Goal: Information Seeking & Learning: Learn about a topic

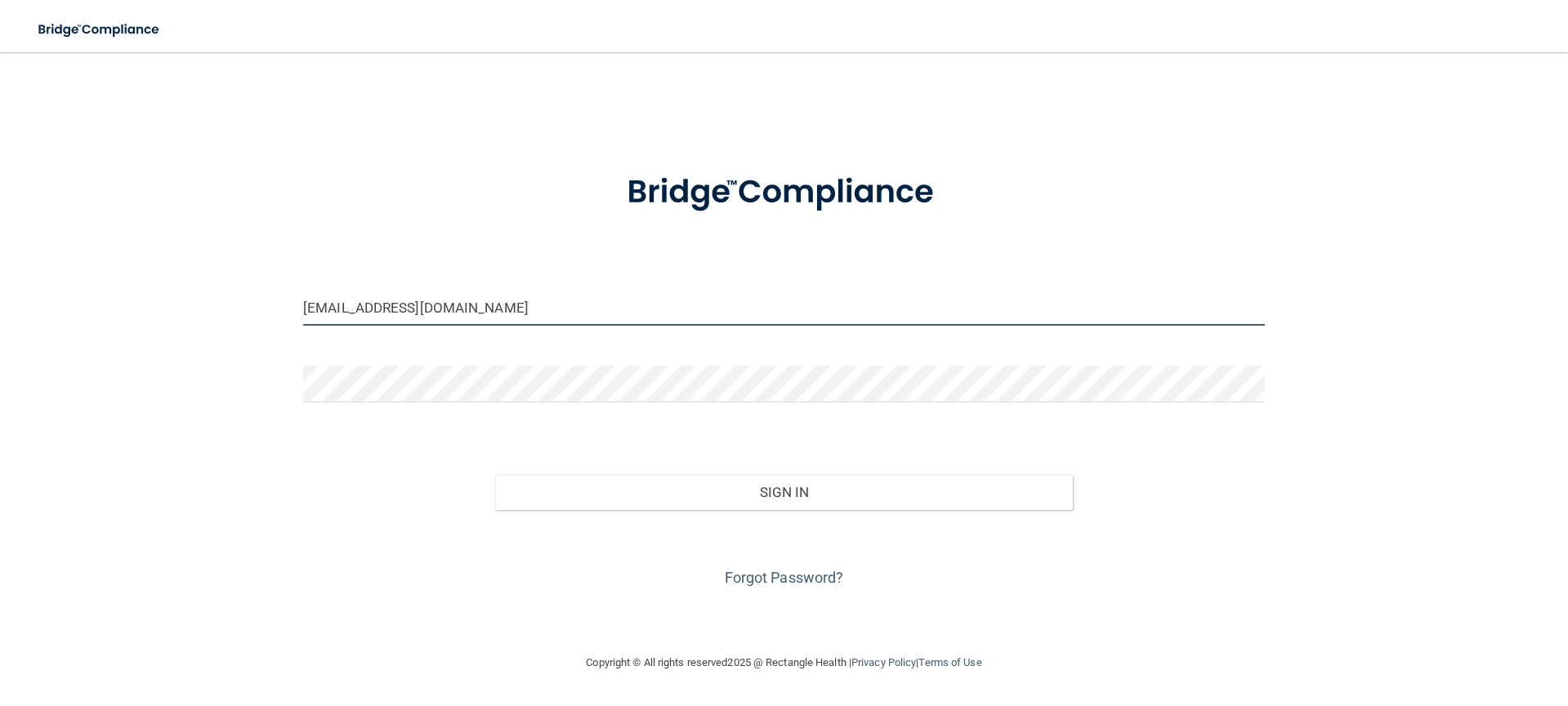
click at [459, 308] on input "desalvo1993@gmail.com" at bounding box center [784, 307] width 961 height 37
click at [384, 308] on input "desalvo1993@gmail.com" at bounding box center [784, 307] width 961 height 37
drag, startPoint x: 384, startPoint y: 308, endPoint x: 307, endPoint y: 305, distance: 77.1
click at [307, 305] on input "desalvo1993@gmail.com" at bounding box center [784, 307] width 961 height 37
type input "[EMAIL_ADDRESS][DOMAIN_NAME]"
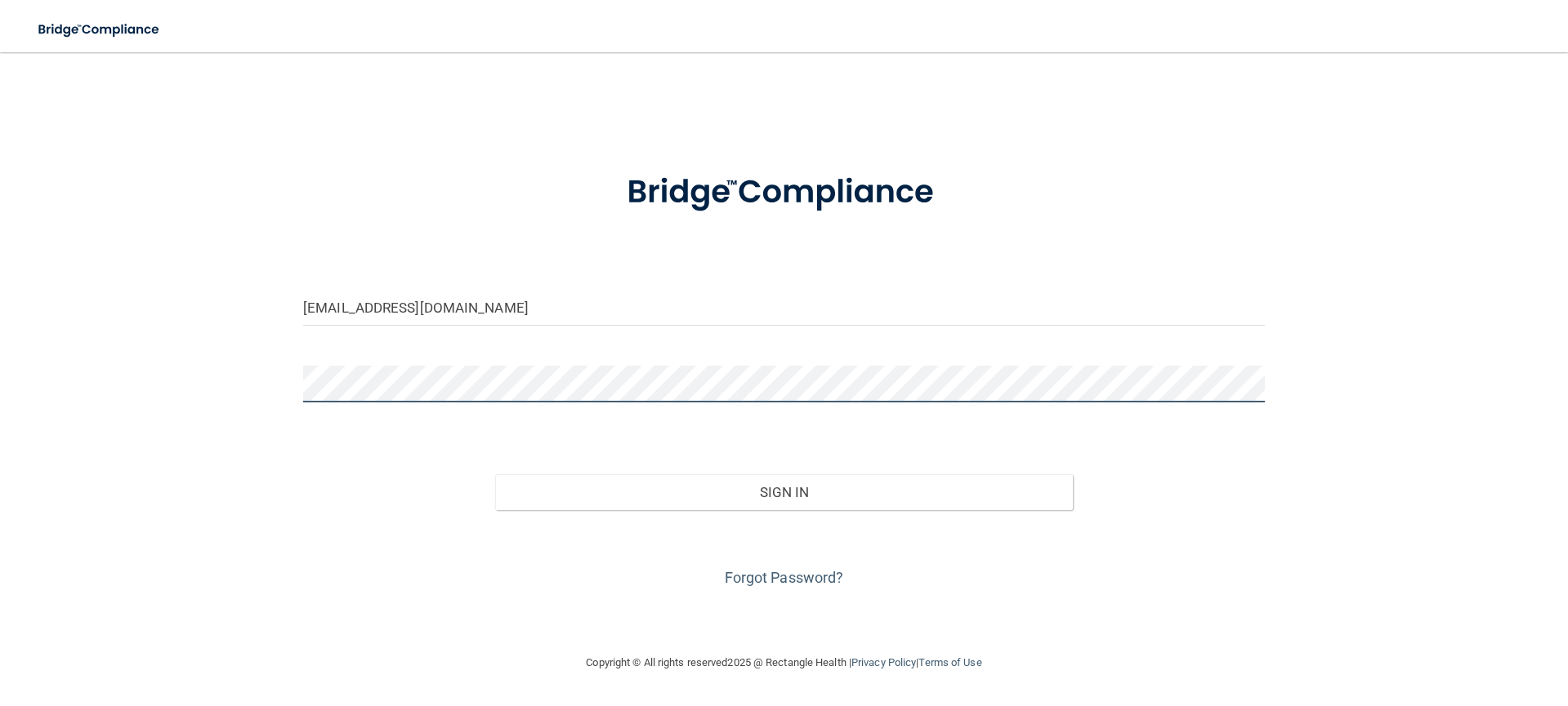
click at [268, 382] on div "zramos94@gmail.com Invalid email/password. You don't have permission to access …" at bounding box center [784, 353] width 1503 height 569
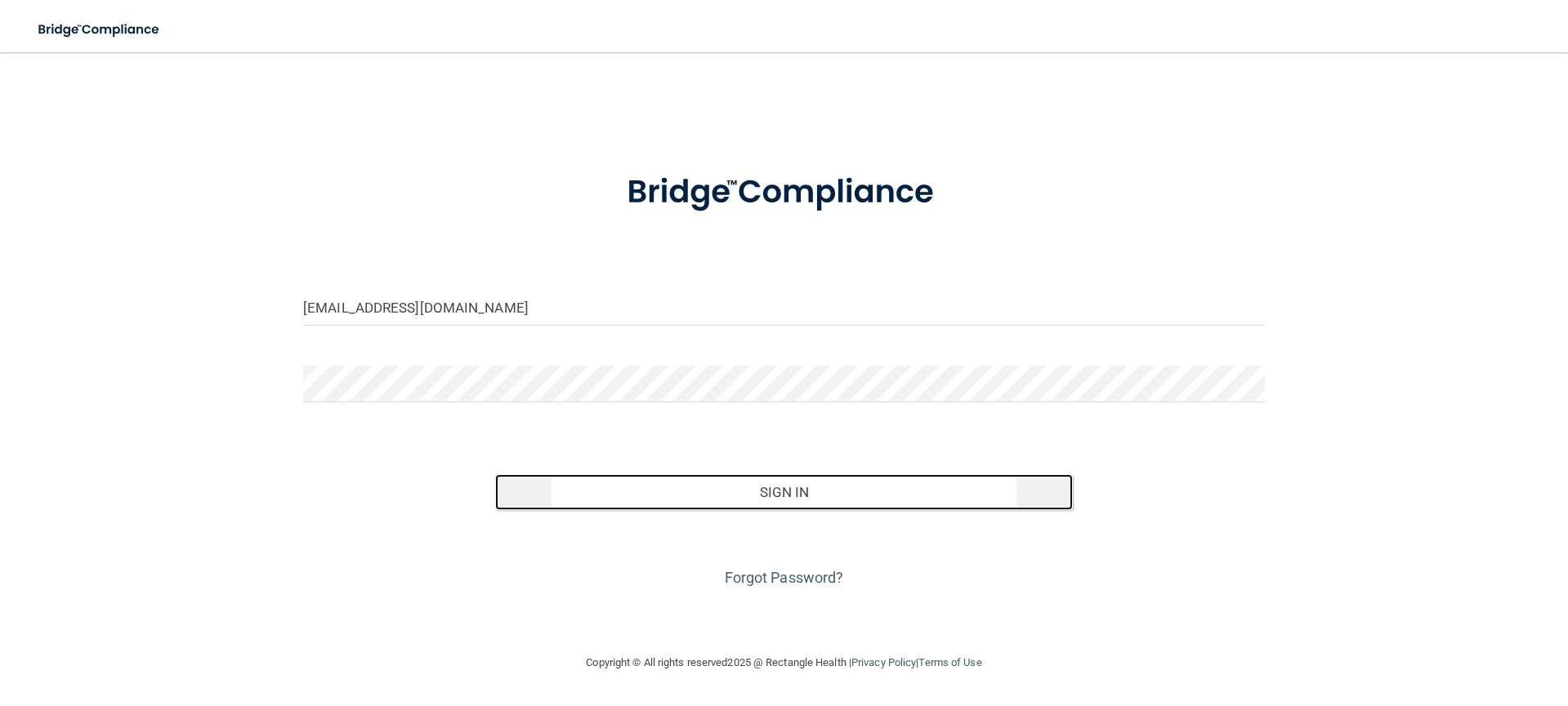
click at [617, 491] on button "Sign In" at bounding box center [783, 492] width 577 height 36
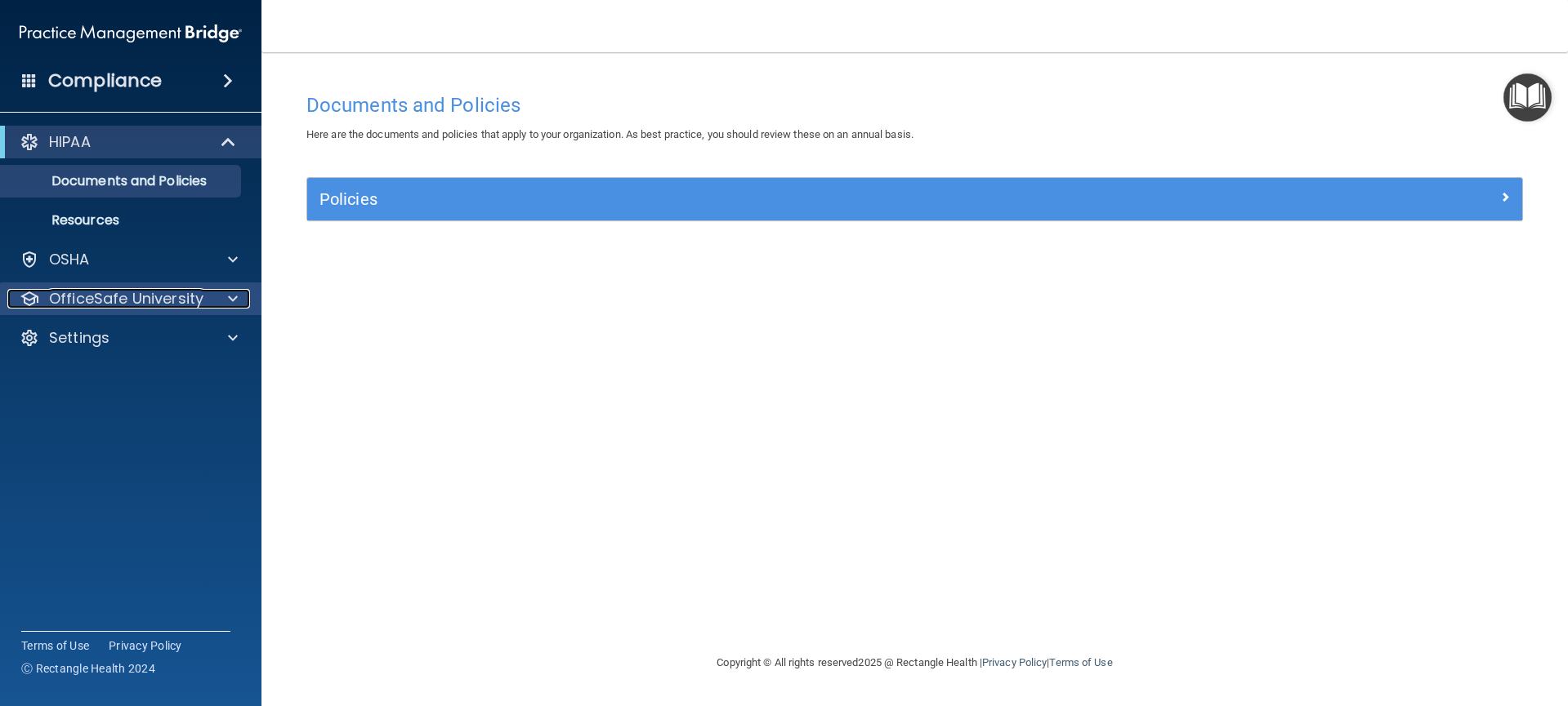
click at [218, 304] on div at bounding box center [230, 299] width 41 height 20
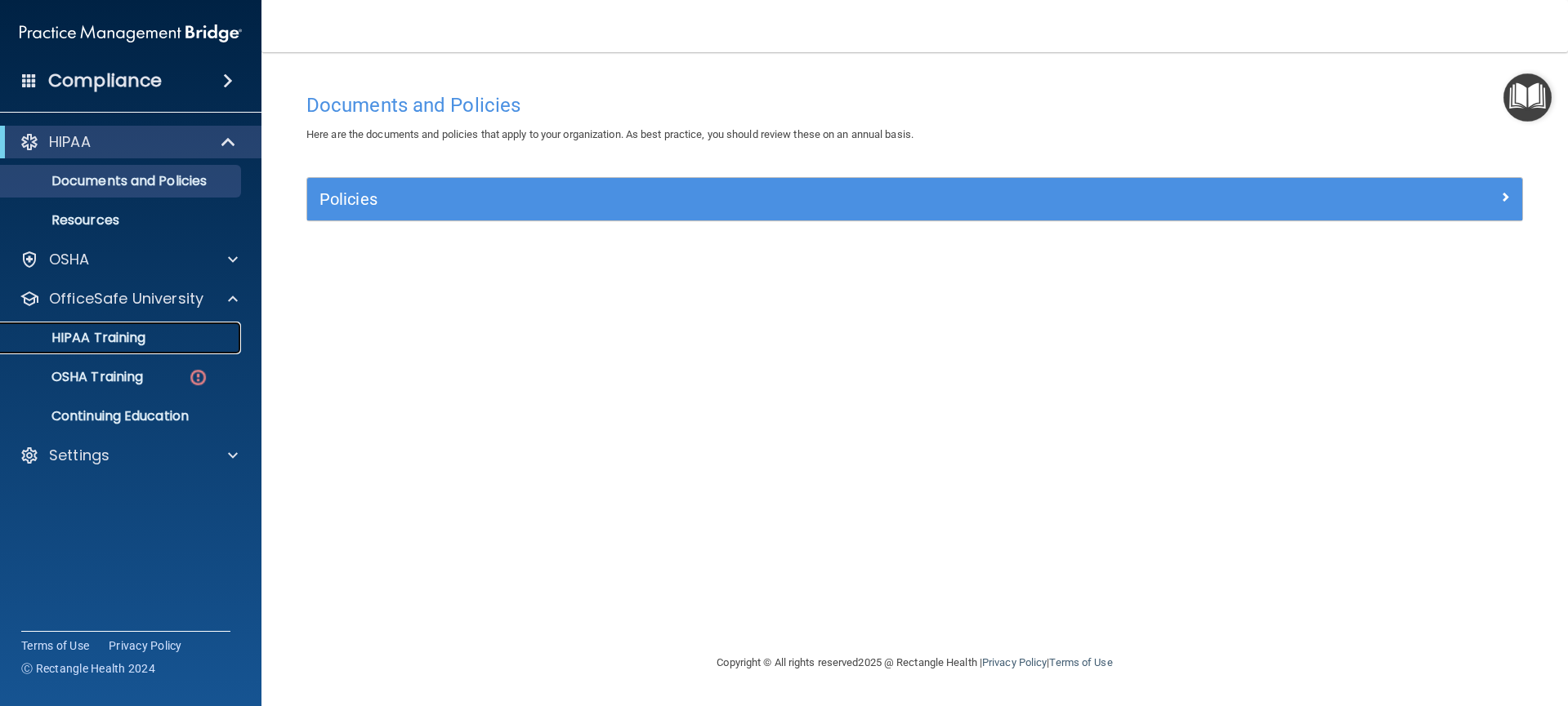
click at [126, 338] on p "HIPAA Training" at bounding box center [78, 338] width 135 height 16
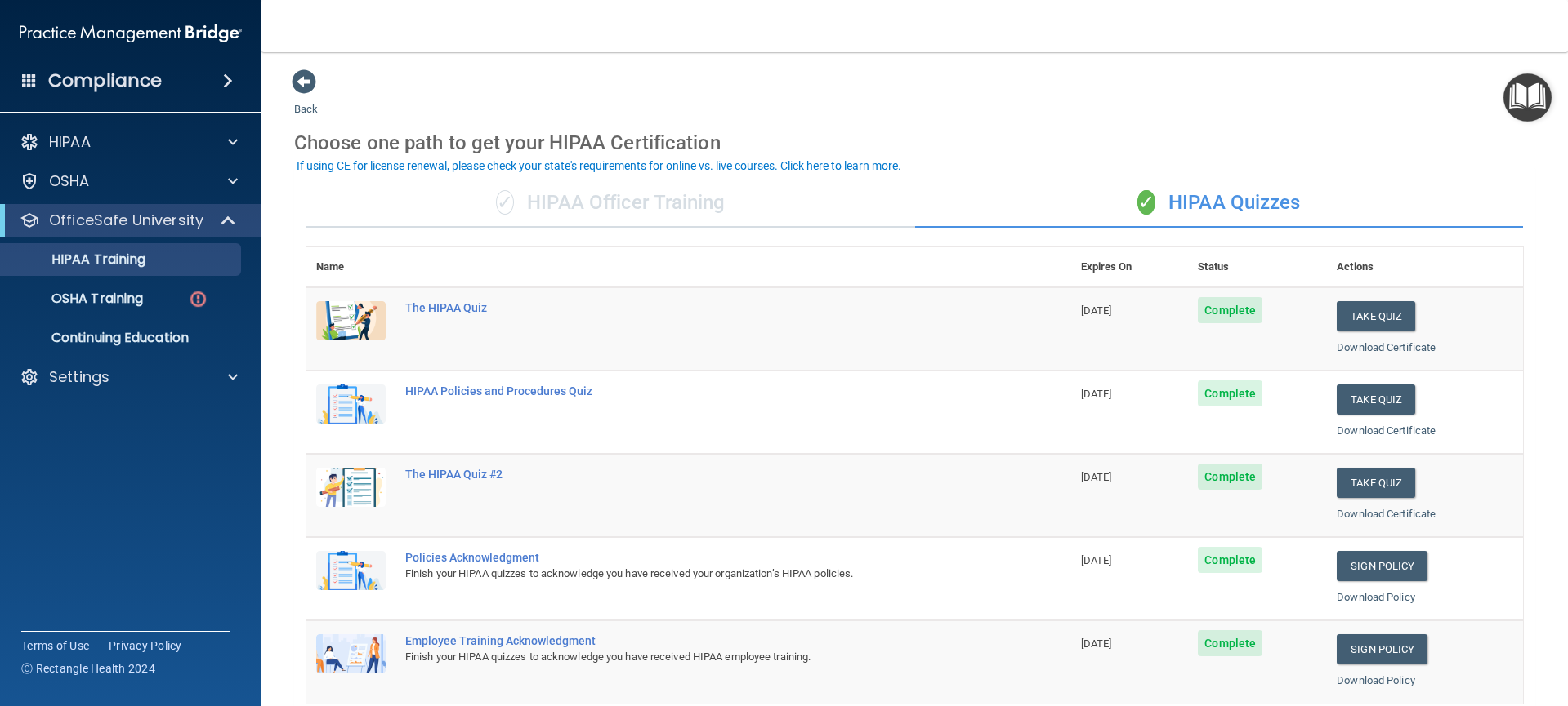
click at [645, 210] on div "✓ HIPAA Officer Training" at bounding box center [611, 203] width 608 height 49
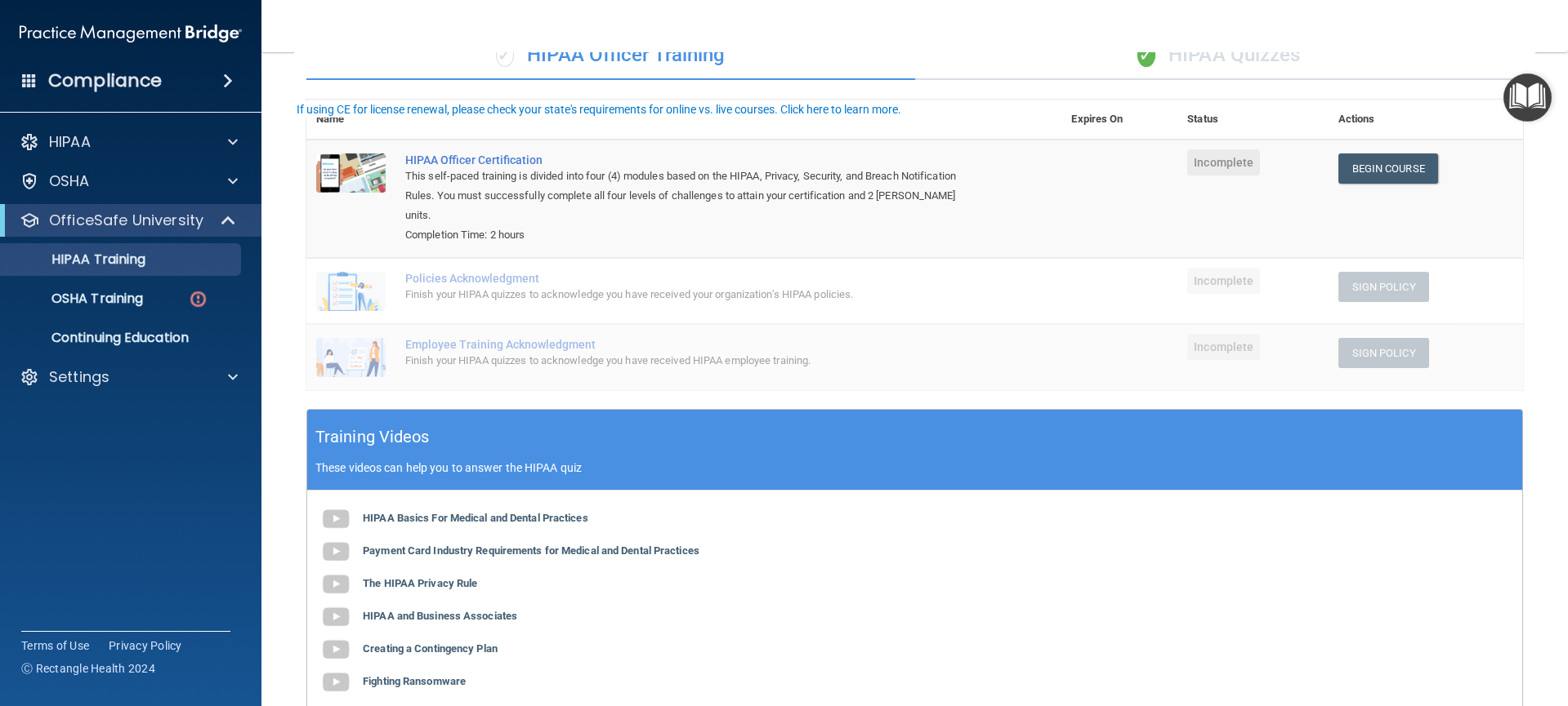
scroll to position [337, 0]
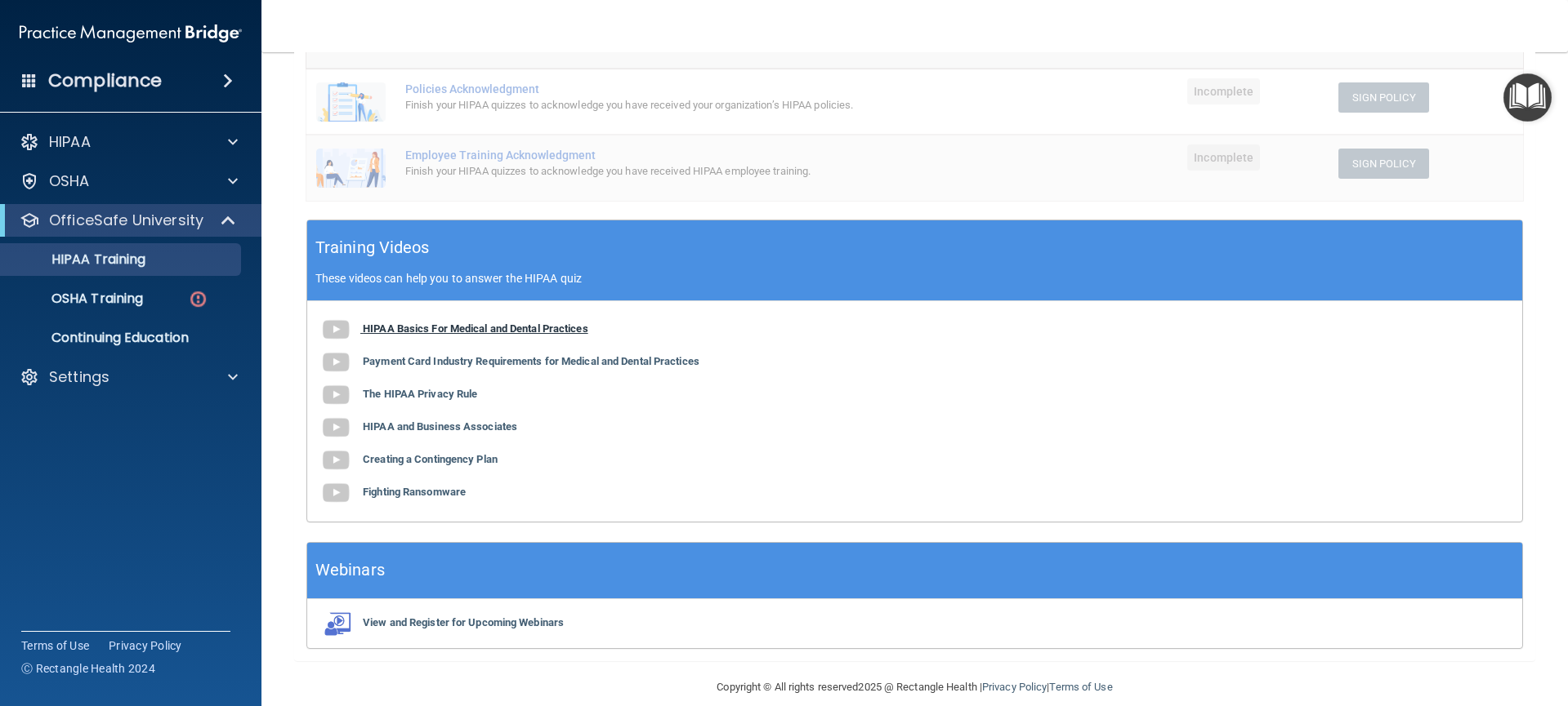
click at [414, 323] on b "HIPAA Basics For Medical and Dental Practices" at bounding box center [475, 329] width 226 height 12
click at [479, 355] on b "Payment Card Industry Requirements for Medical and Dental Practices" at bounding box center [531, 361] width 336 height 12
click at [415, 388] on b "The HIPAA Privacy Rule" at bounding box center [420, 394] width 114 height 12
click at [424, 421] on b "HIPAA and Business Associates" at bounding box center [440, 427] width 154 height 12
click at [429, 453] on b "Creating a Contingency Plan" at bounding box center [430, 459] width 135 height 12
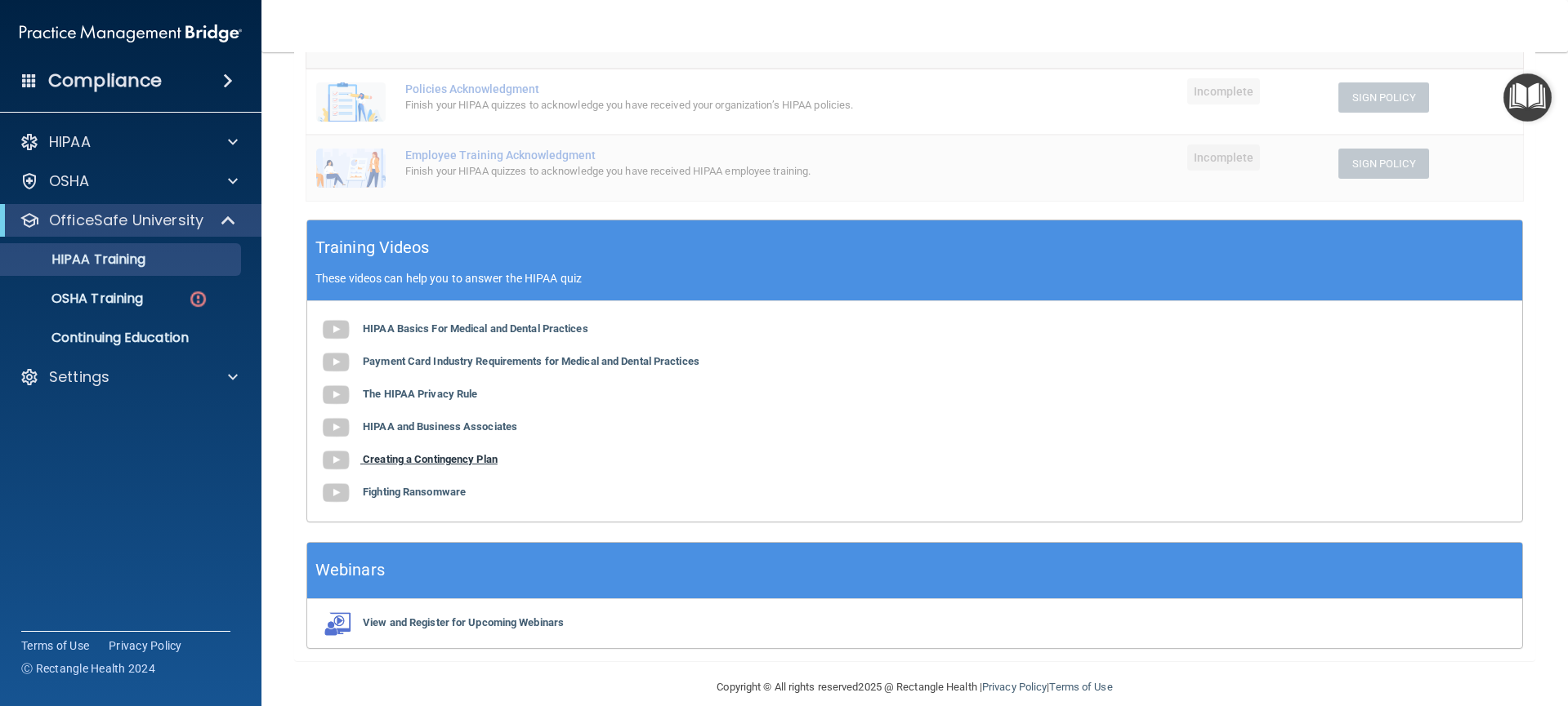
click at [417, 453] on b "Creating a Contingency Plan" at bounding box center [430, 459] width 135 height 12
click at [385, 486] on b "Fighting Ransomware" at bounding box center [414, 492] width 103 height 12
click at [469, 617] on b "View and Register for Upcoming Webinars" at bounding box center [463, 623] width 201 height 12
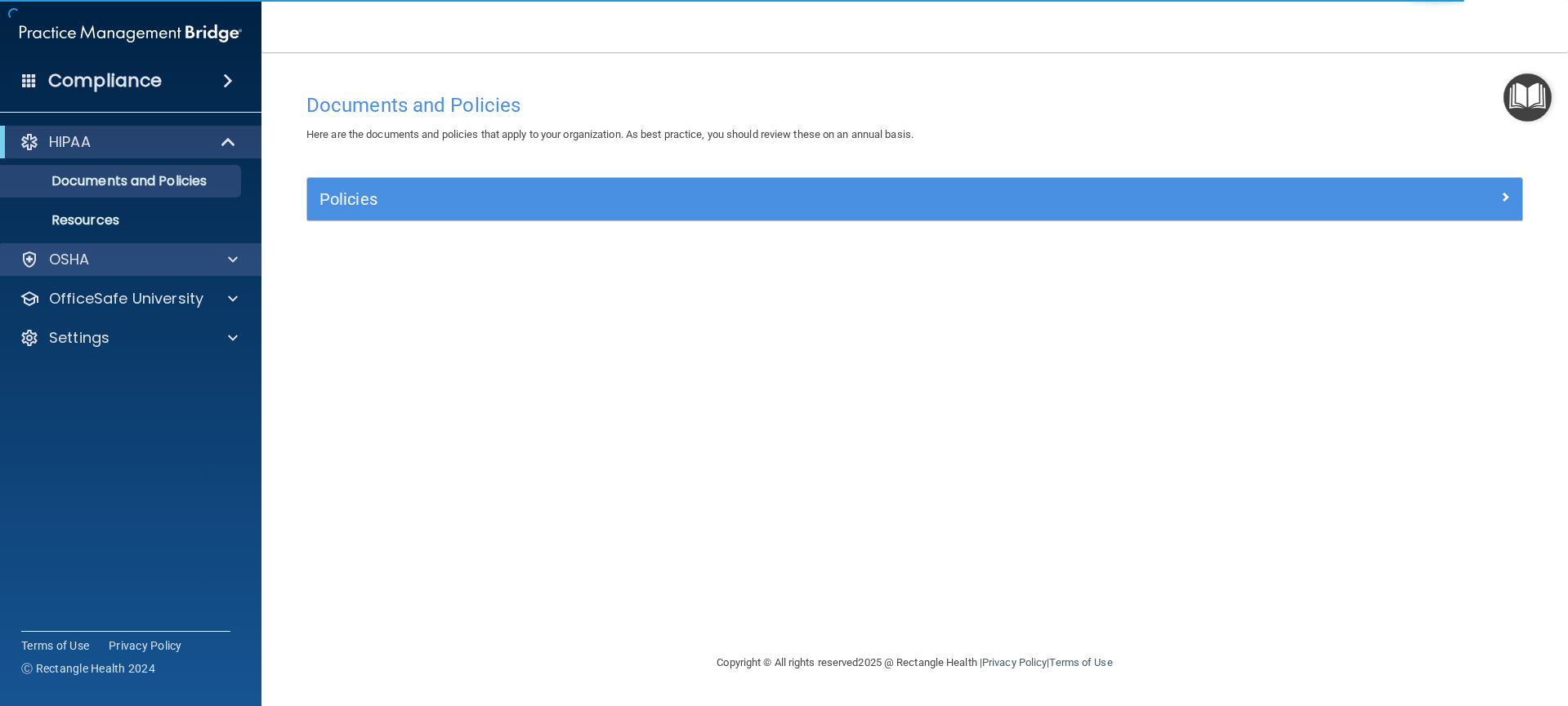
click at [225, 269] on div "OSHA" at bounding box center [131, 259] width 262 height 33
click at [233, 264] on span at bounding box center [233, 259] width 10 height 20
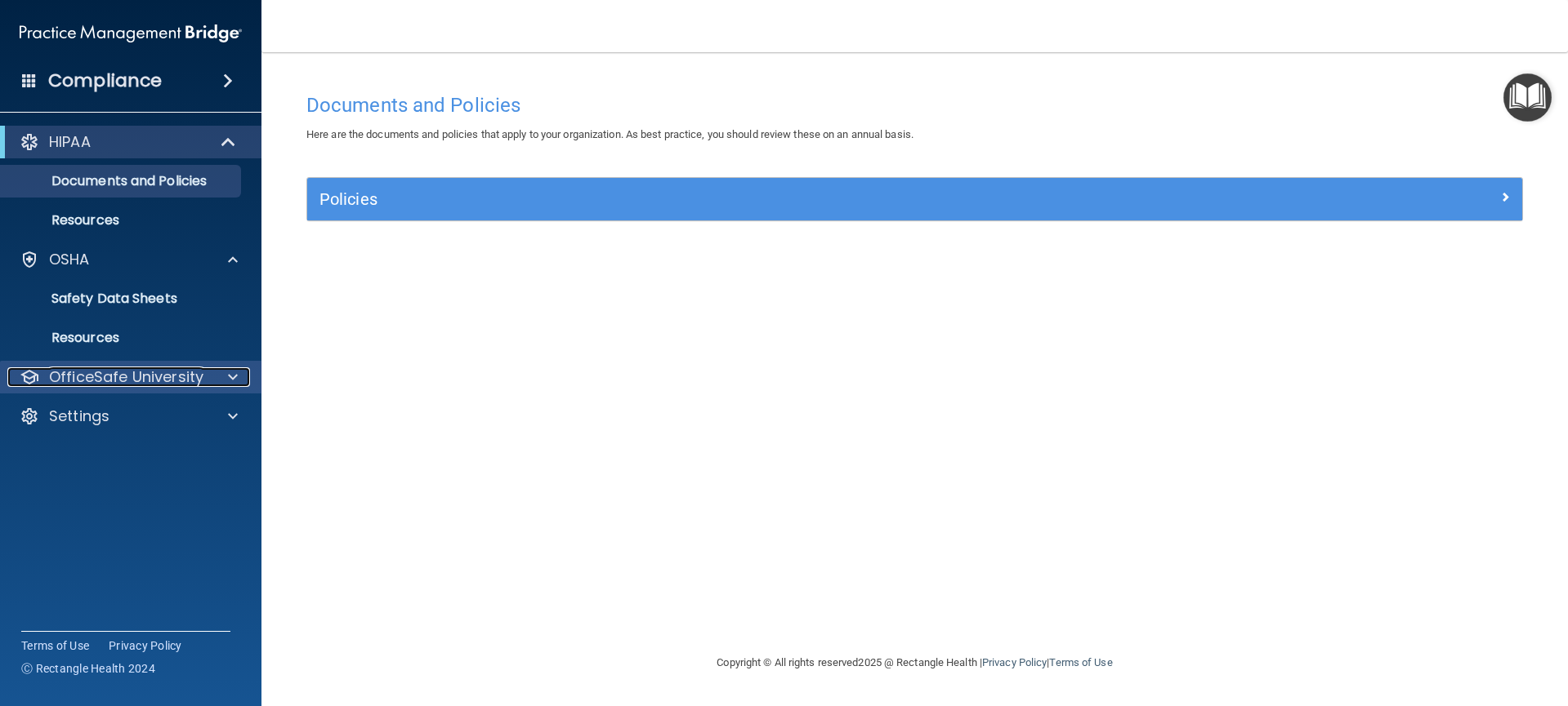
click at [229, 374] on span at bounding box center [233, 377] width 10 height 20
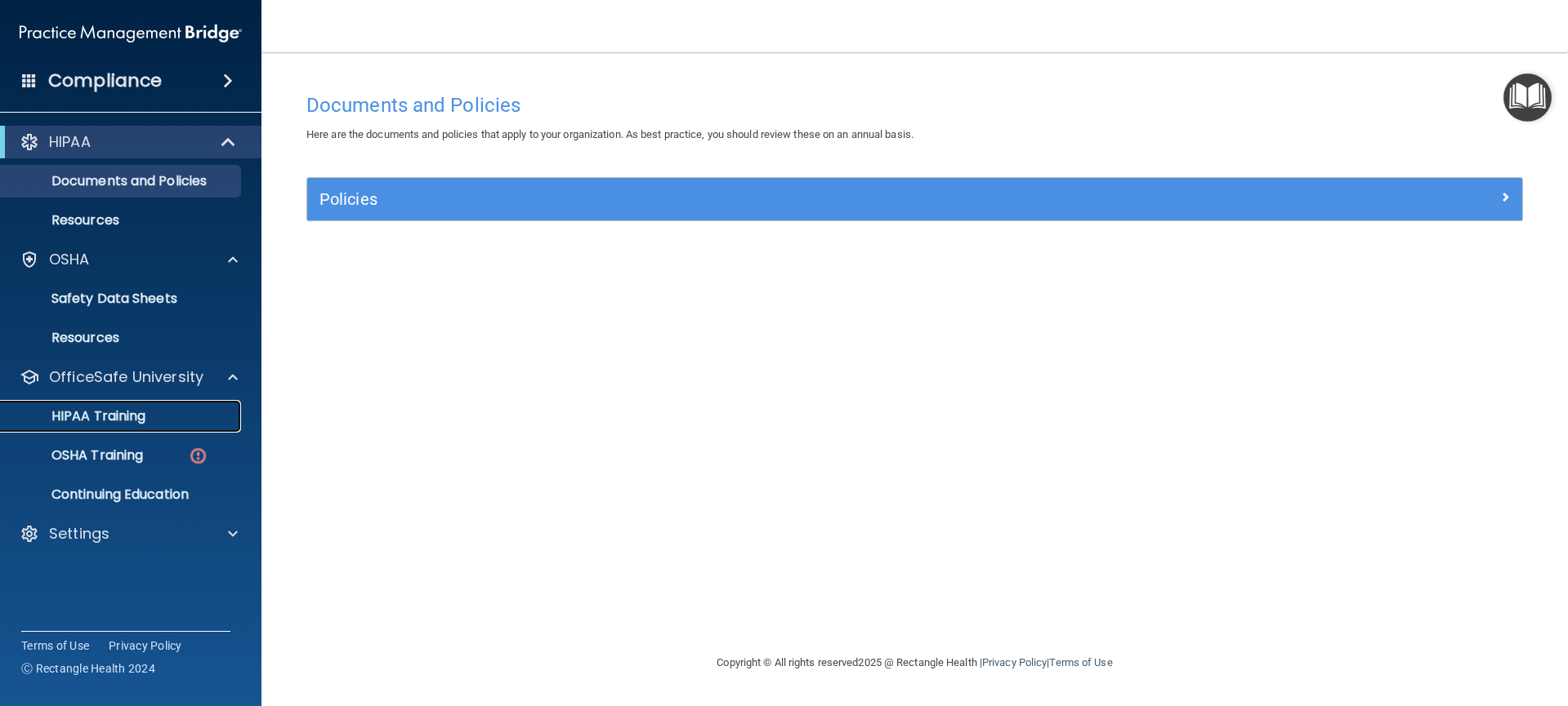
click at [152, 425] on link "HIPAA Training" at bounding box center [112, 416] width 258 height 33
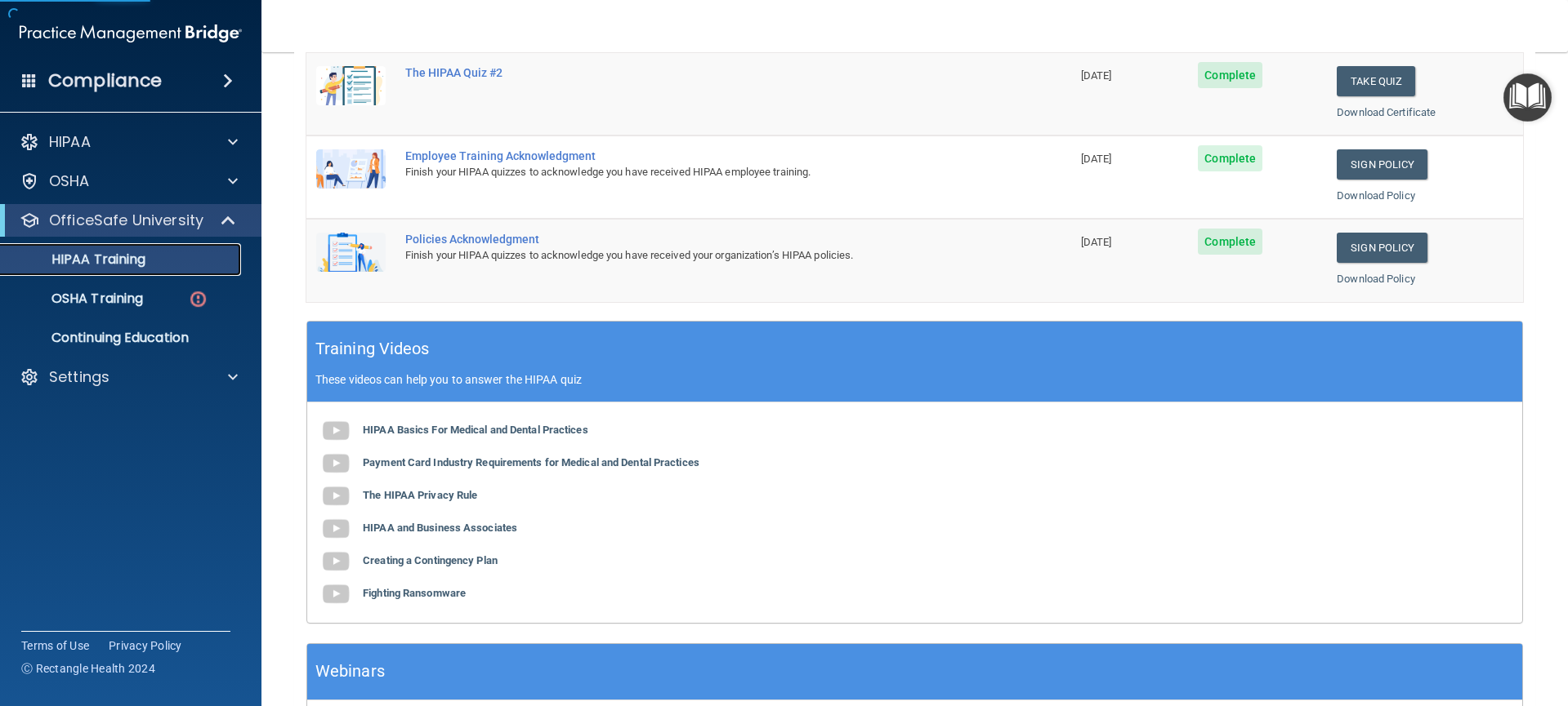
scroll to position [522, 0]
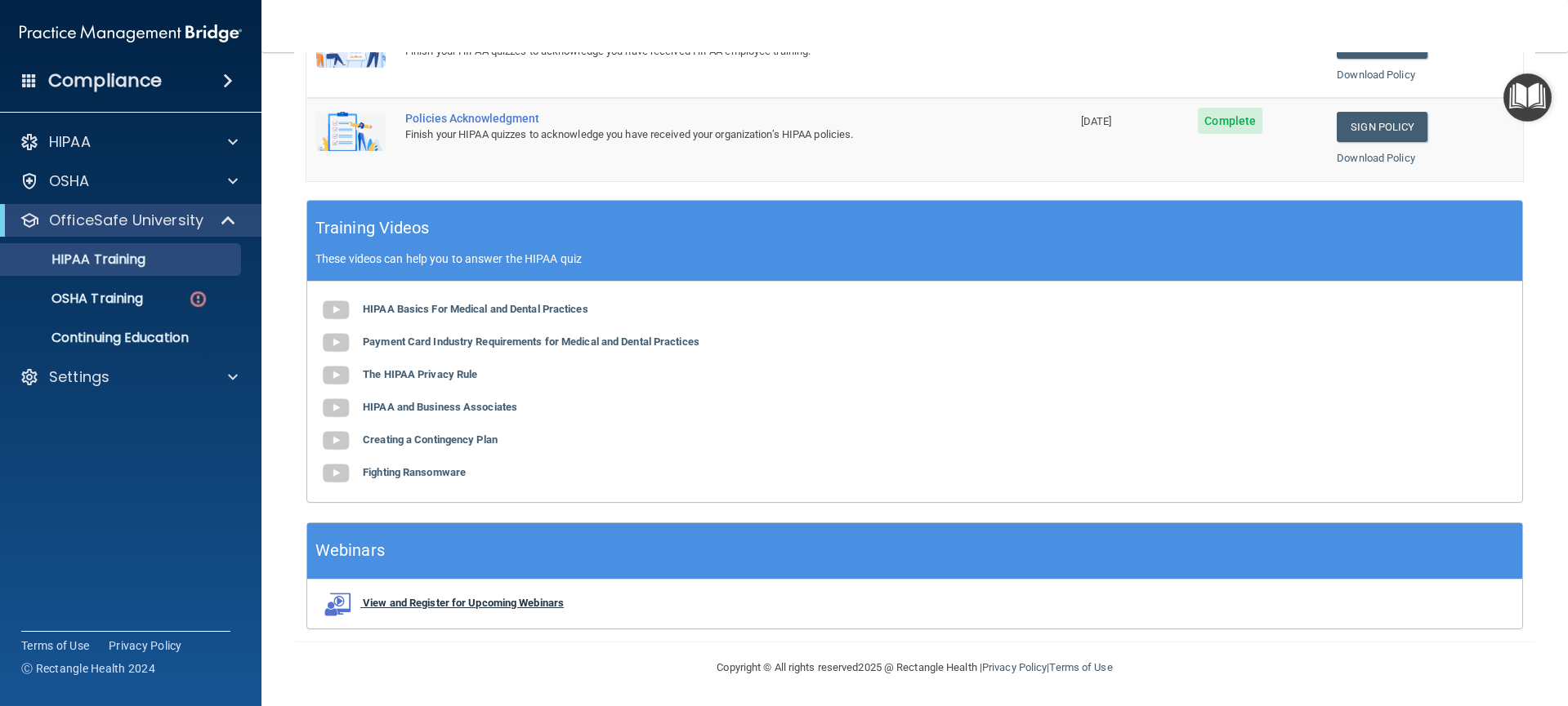
click at [501, 599] on b "View and Register for Upcoming Webinars" at bounding box center [463, 603] width 201 height 12
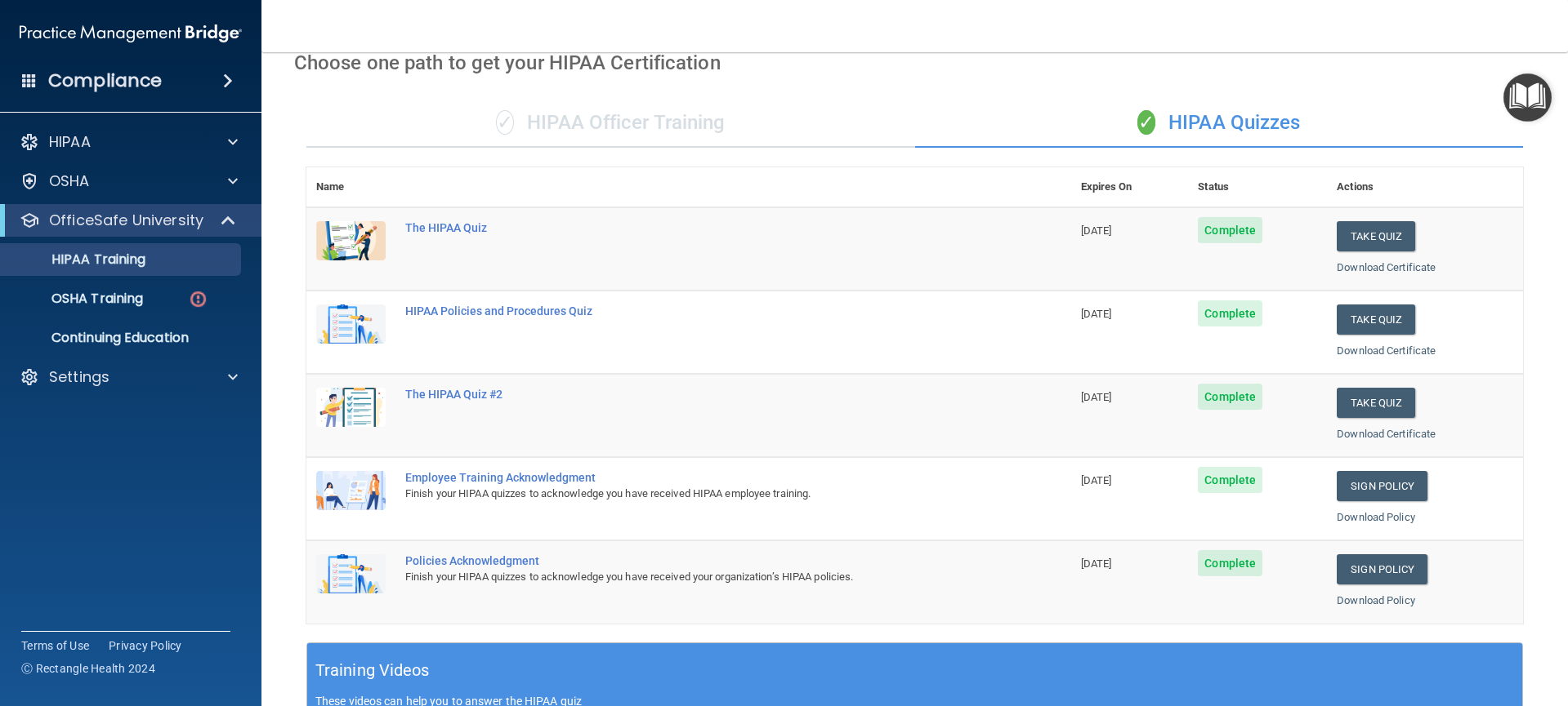
scroll to position [0, 0]
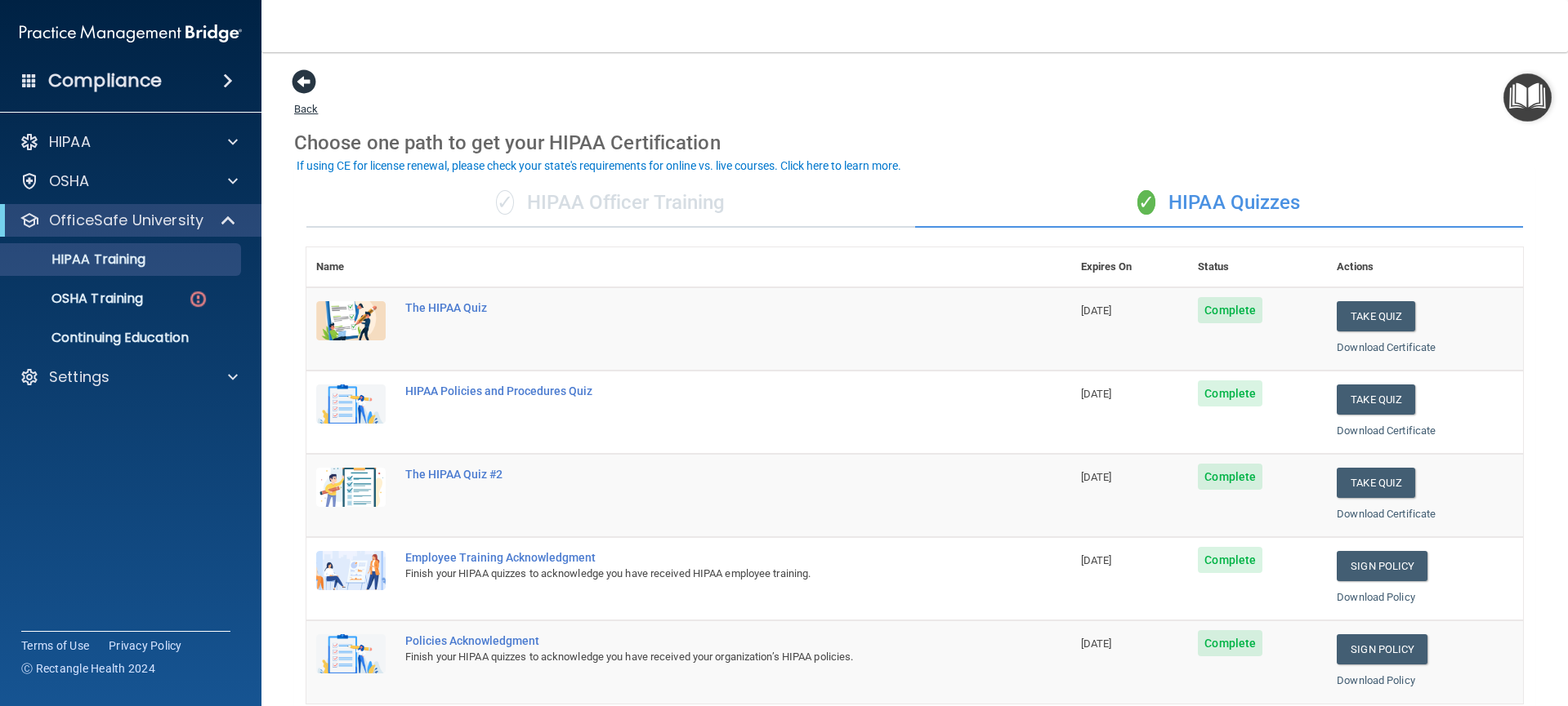
click at [298, 80] on span at bounding box center [303, 81] width 24 height 24
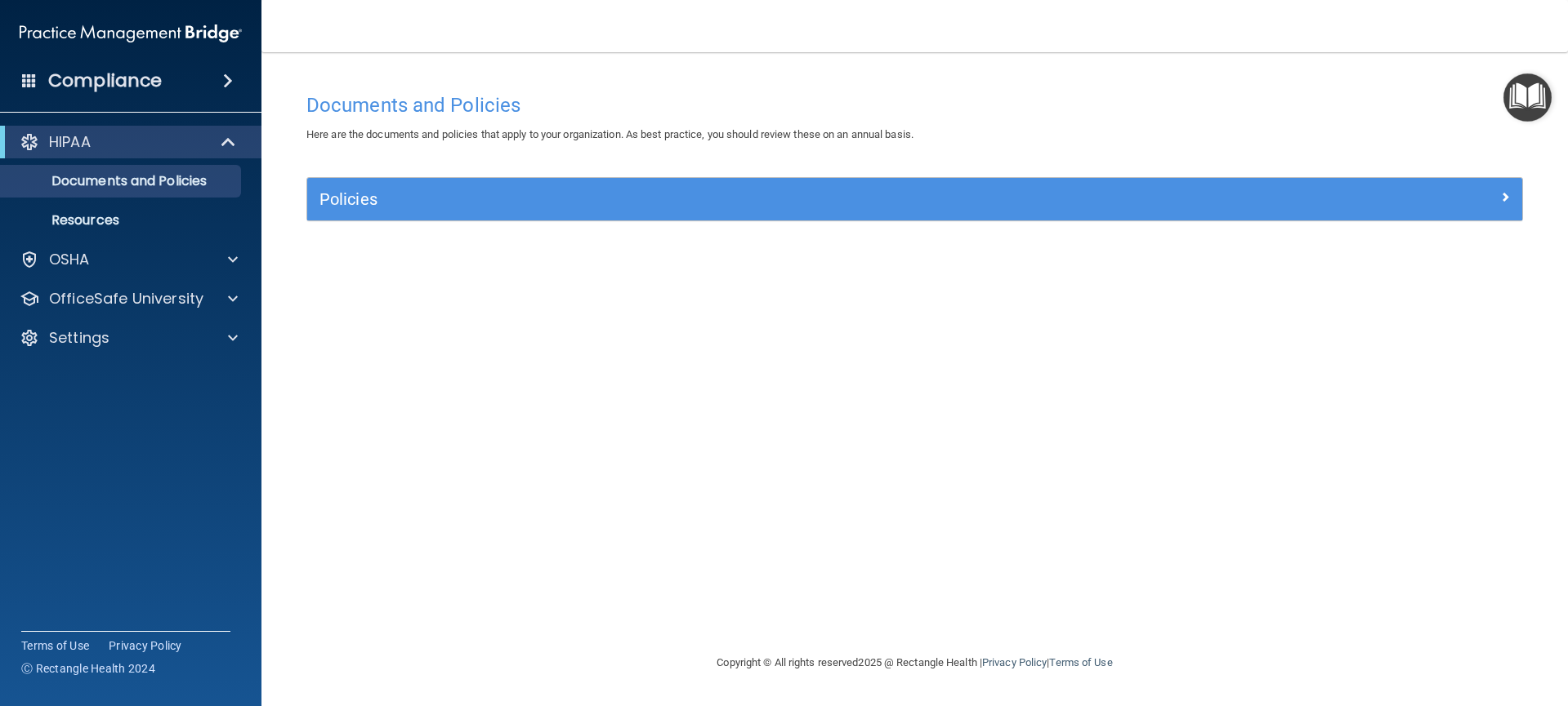
click at [1538, 104] on img "Open Resource Center" at bounding box center [1528, 97] width 48 height 48
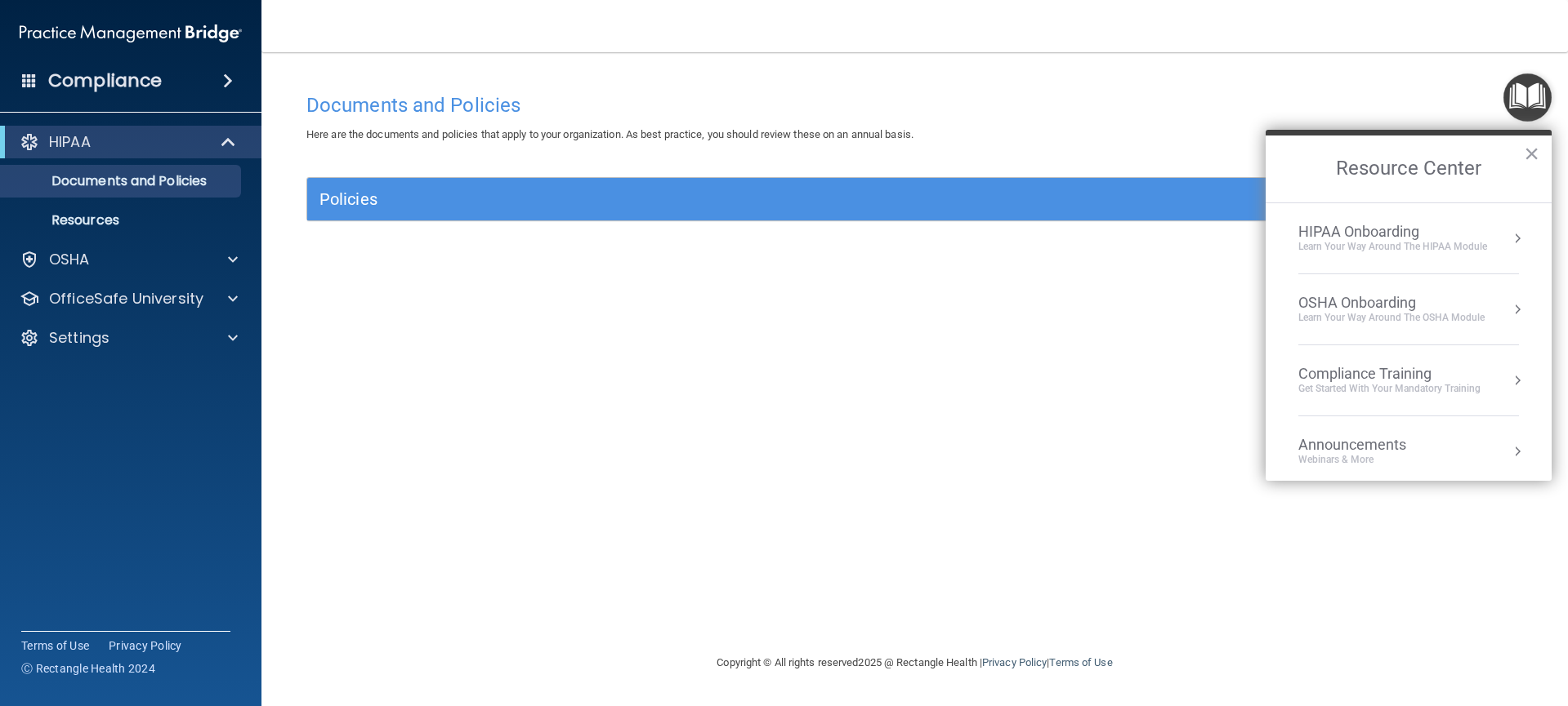
click at [1509, 242] on button "Resource Center" at bounding box center [1517, 238] width 16 height 16
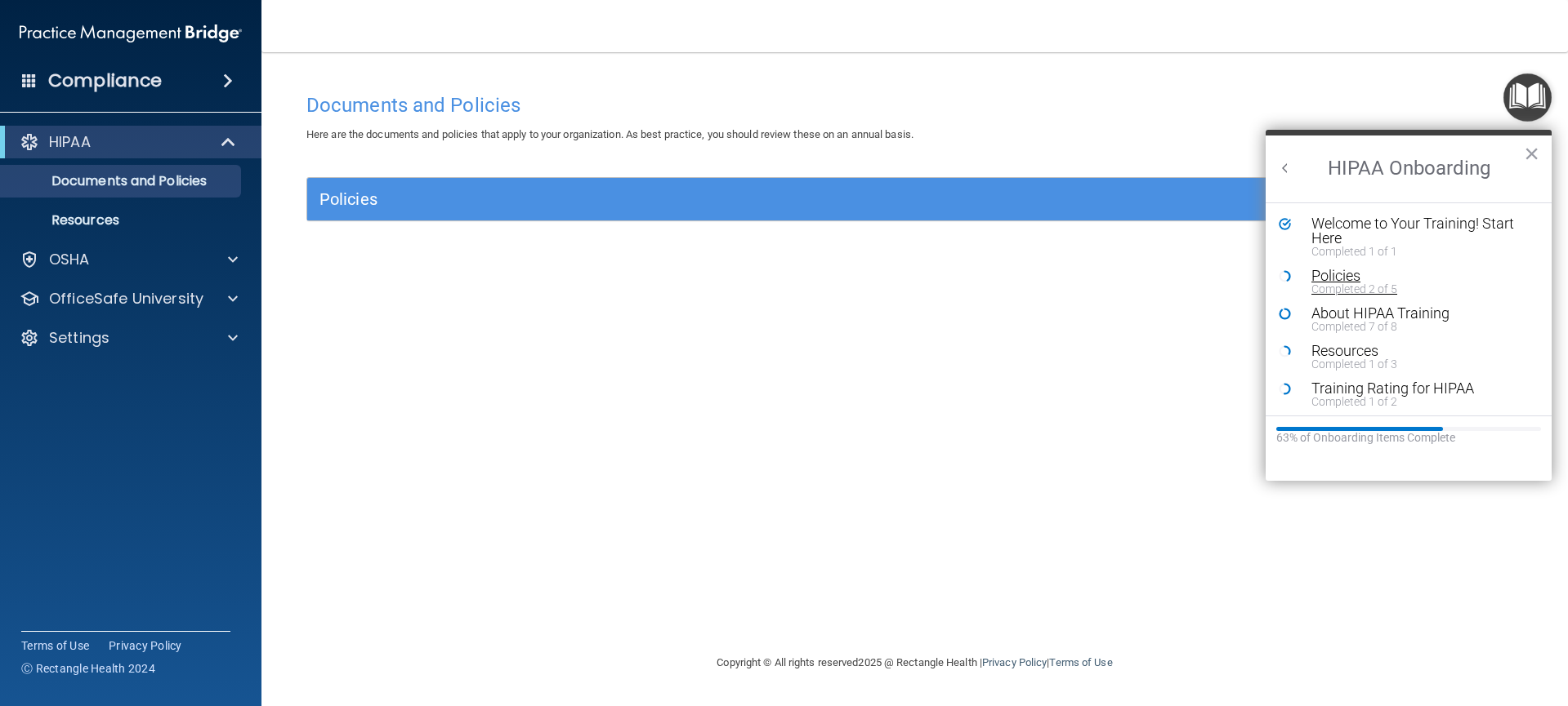
scroll to position [4, 0]
click at [211, 274] on div "OSHA" at bounding box center [131, 259] width 262 height 33
click at [227, 302] on div at bounding box center [230, 299] width 41 height 20
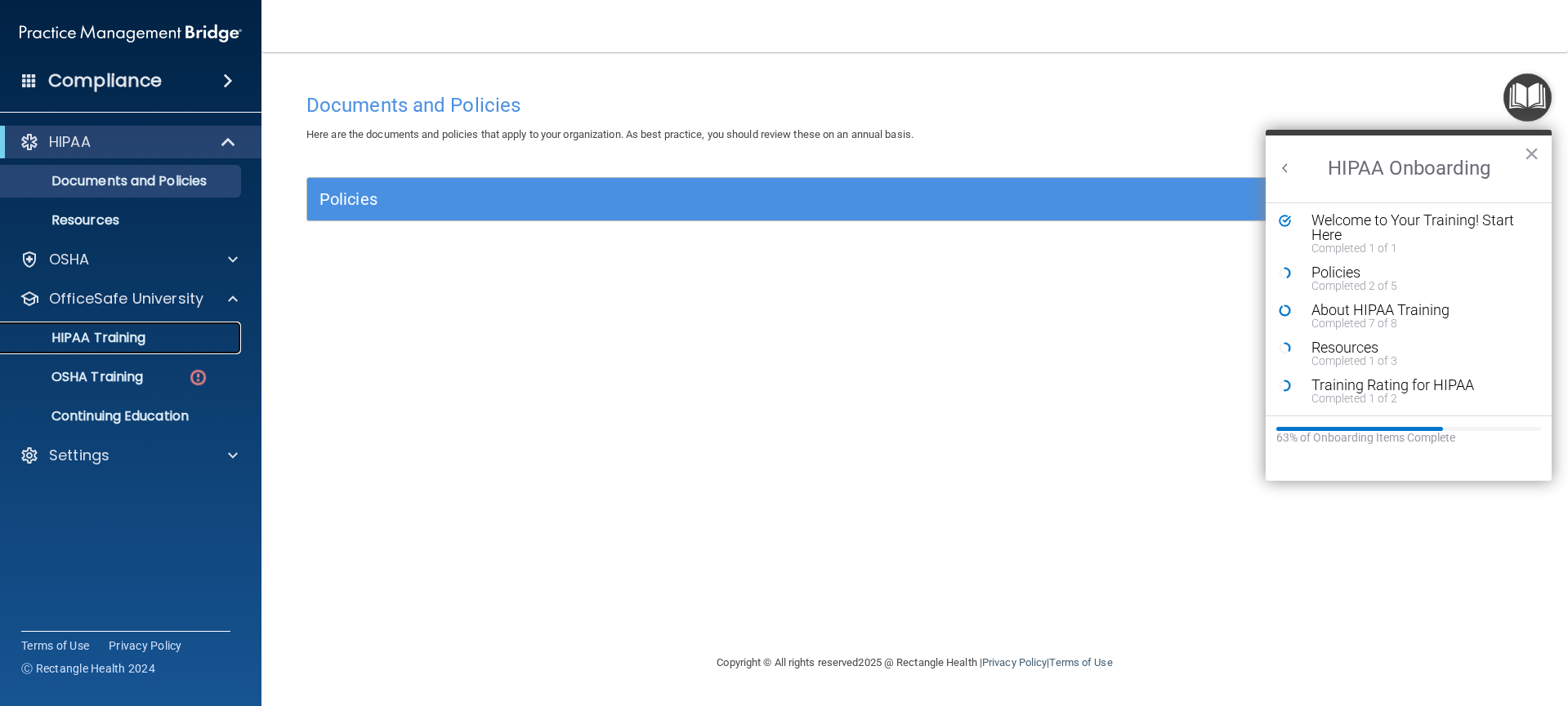
click at [153, 345] on div "HIPAA Training" at bounding box center [122, 338] width 223 height 16
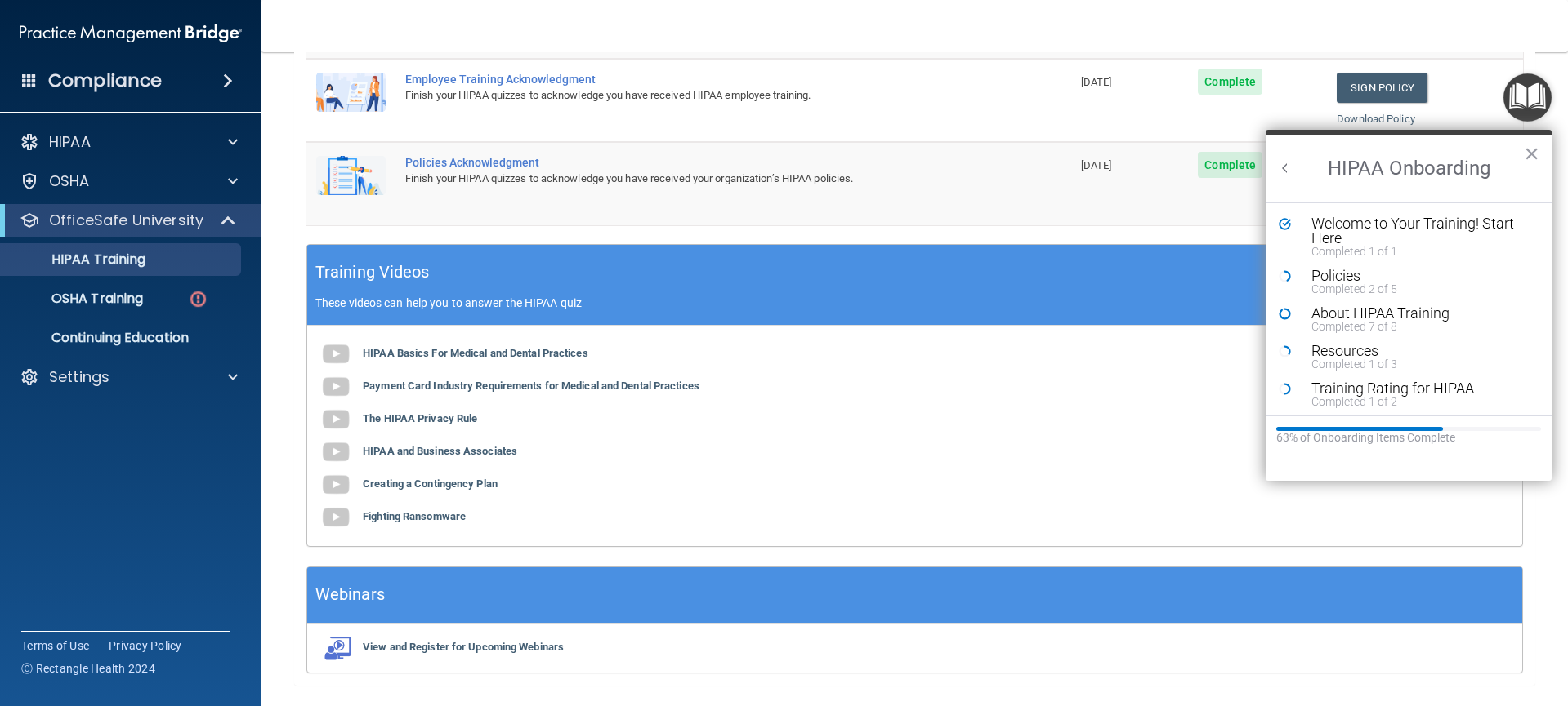
scroll to position [494, 0]
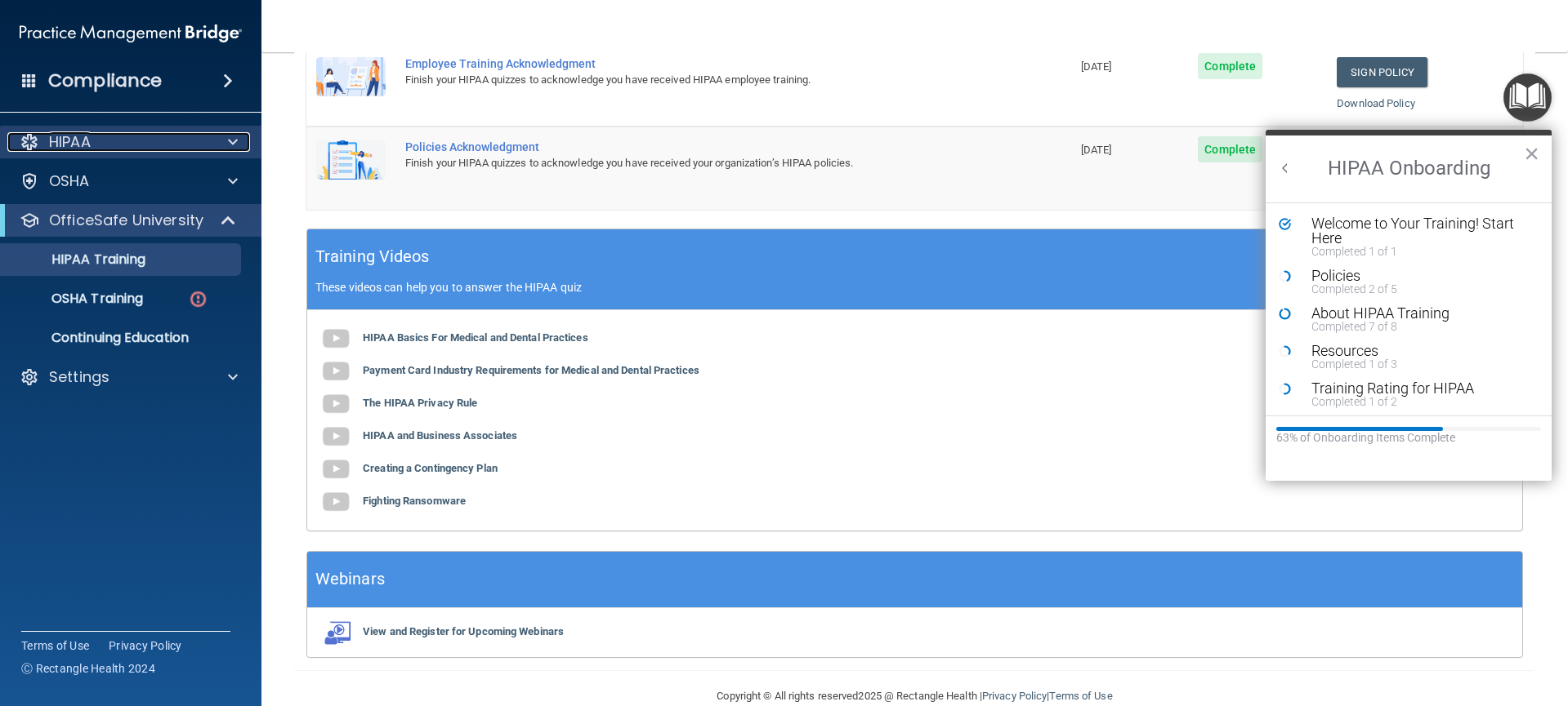
click at [225, 144] on div at bounding box center [230, 142] width 41 height 20
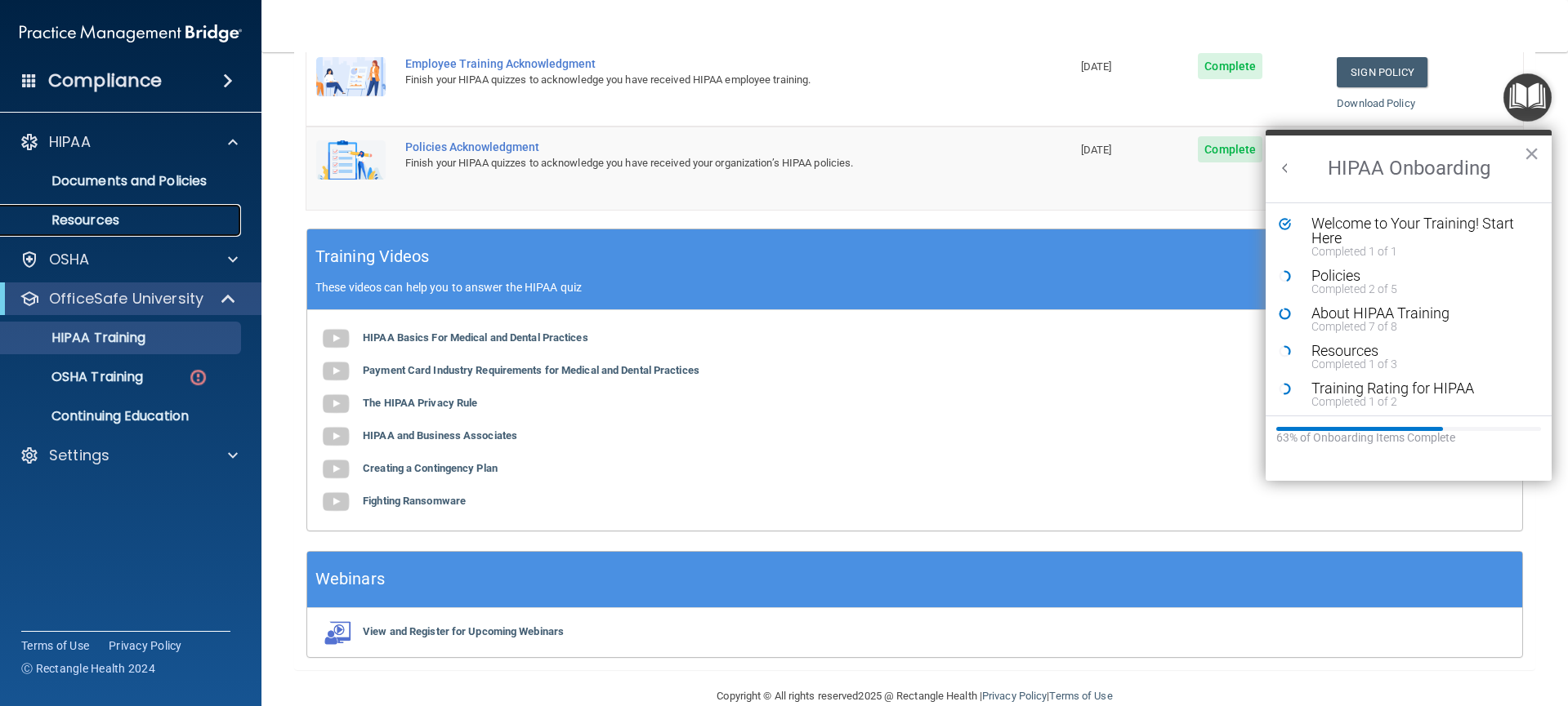
click at [123, 215] on p "Resources" at bounding box center [122, 220] width 223 height 16
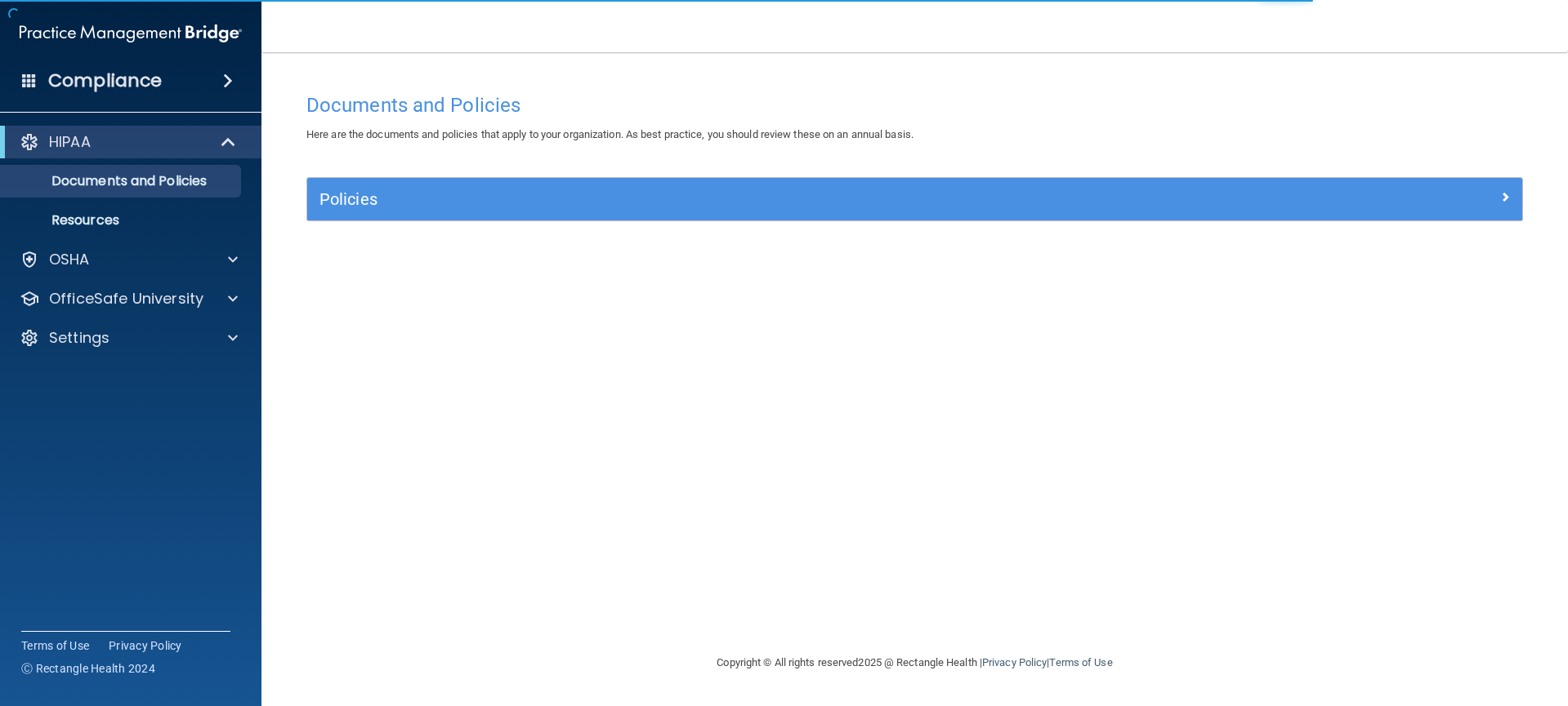
click at [1463, 193] on body "Compliance HIPAA Documents and Policies Report an Incident Business Associates …" at bounding box center [784, 353] width 1568 height 706
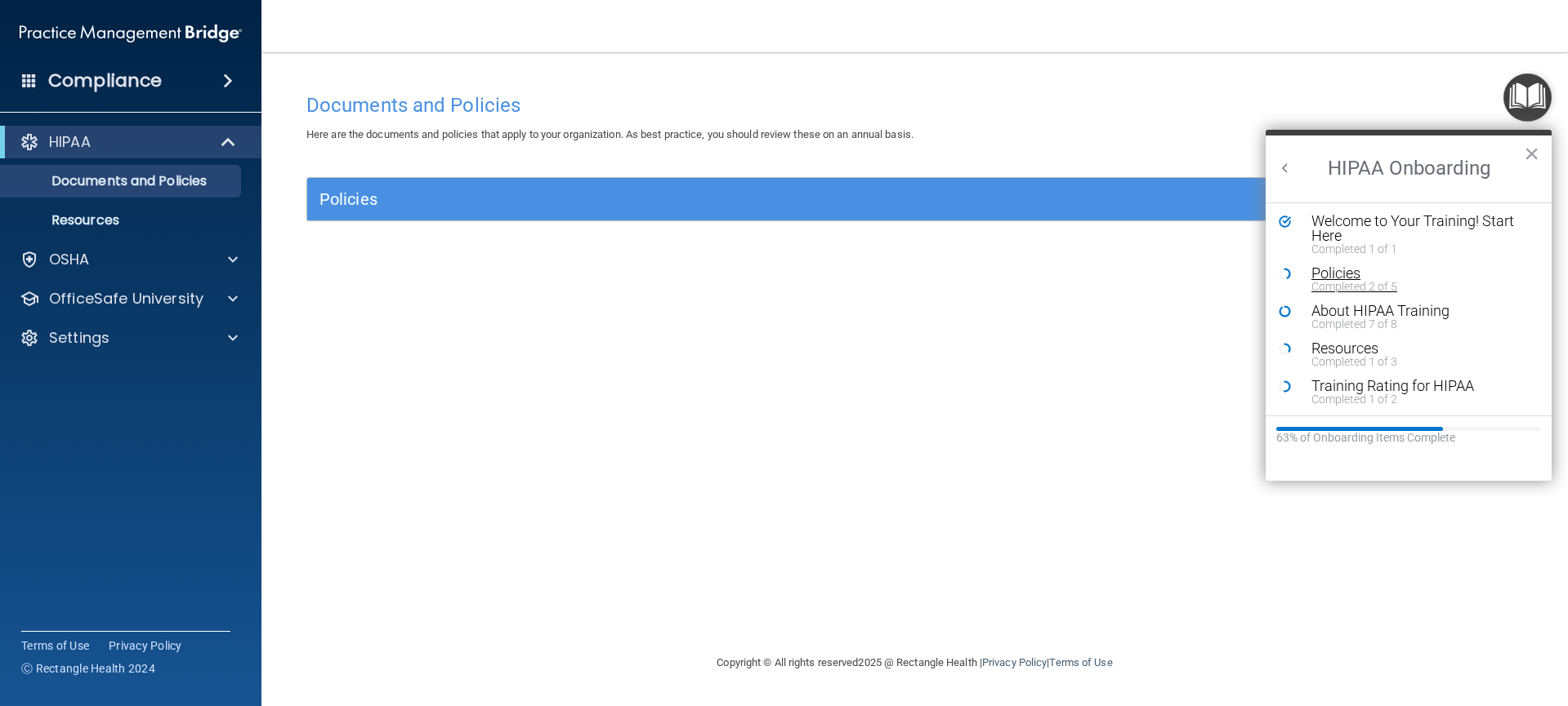
scroll to position [4, 0]
click at [1340, 317] on div "Completed 7 of 8" at bounding box center [1415, 323] width 207 height 12
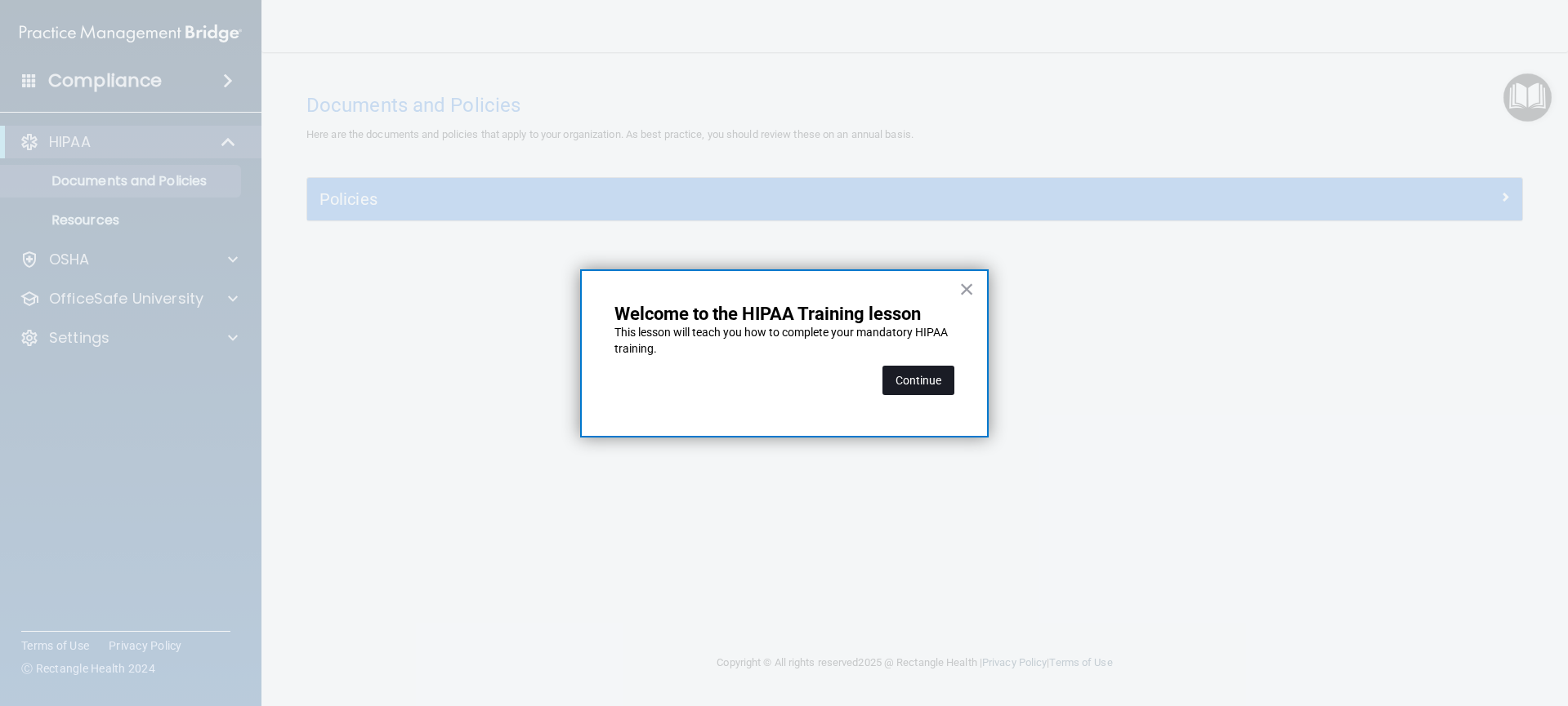
click at [922, 389] on button "Continue" at bounding box center [918, 380] width 72 height 29
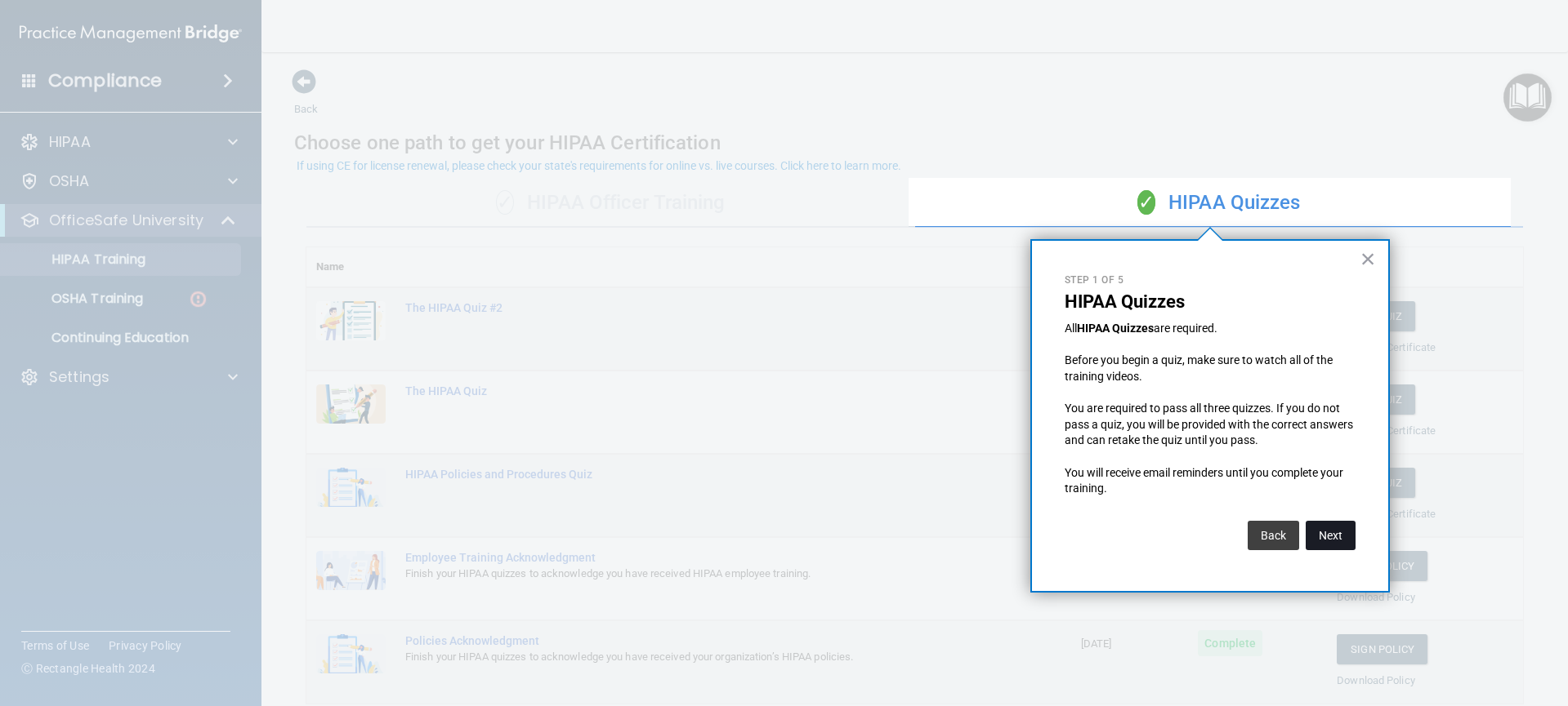
click at [1339, 540] on button "Next" at bounding box center [1331, 535] width 50 height 29
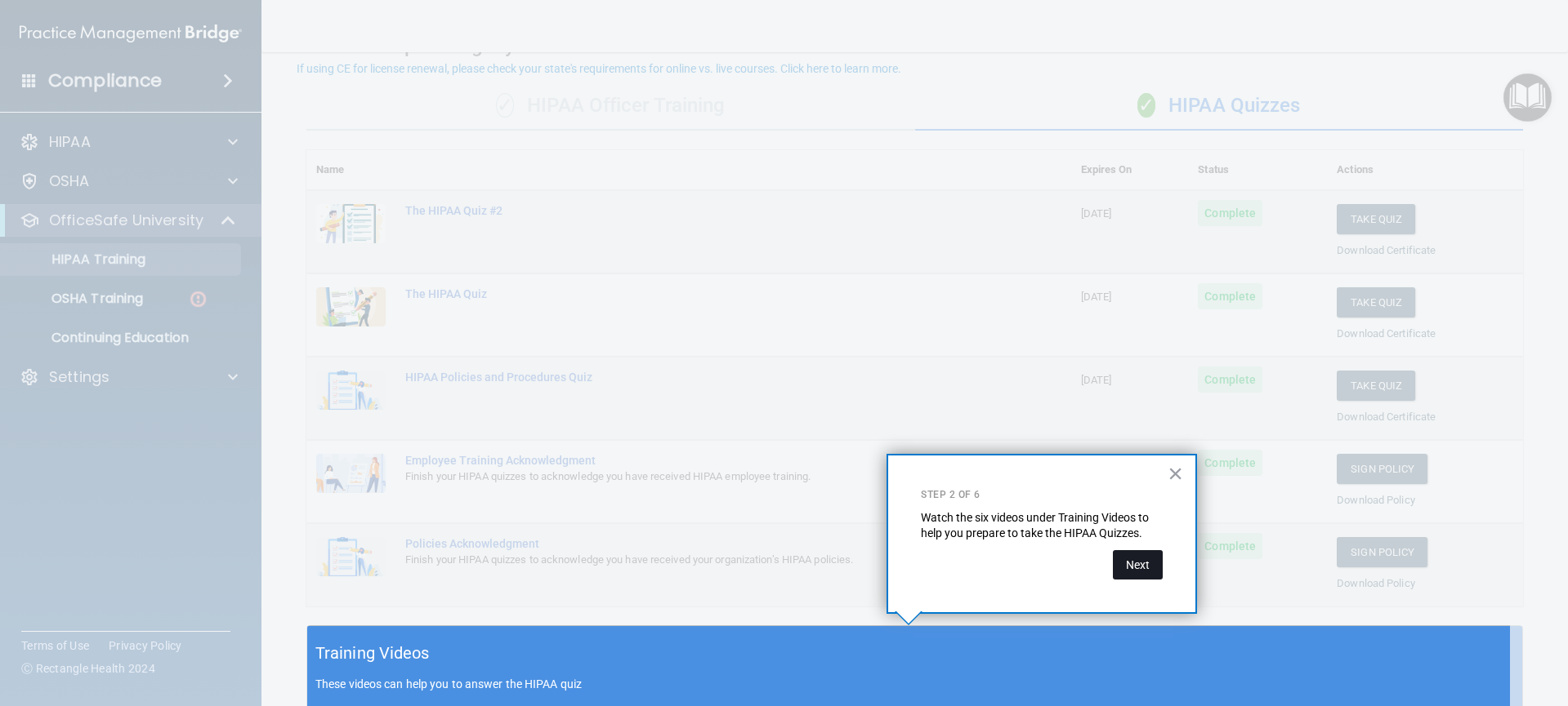
click at [1135, 564] on button "Next" at bounding box center [1138, 564] width 50 height 29
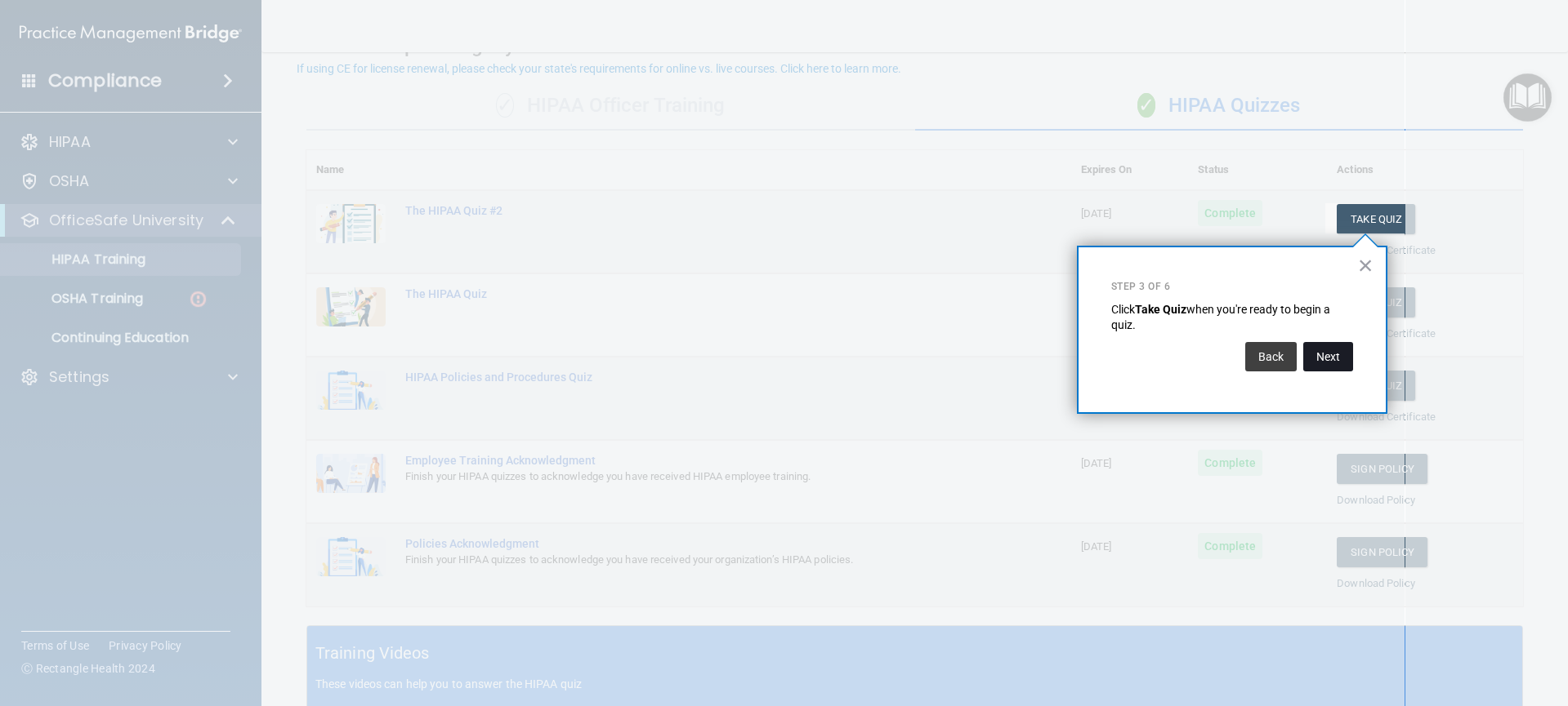
click at [1340, 357] on button "Next" at bounding box center [1328, 357] width 50 height 29
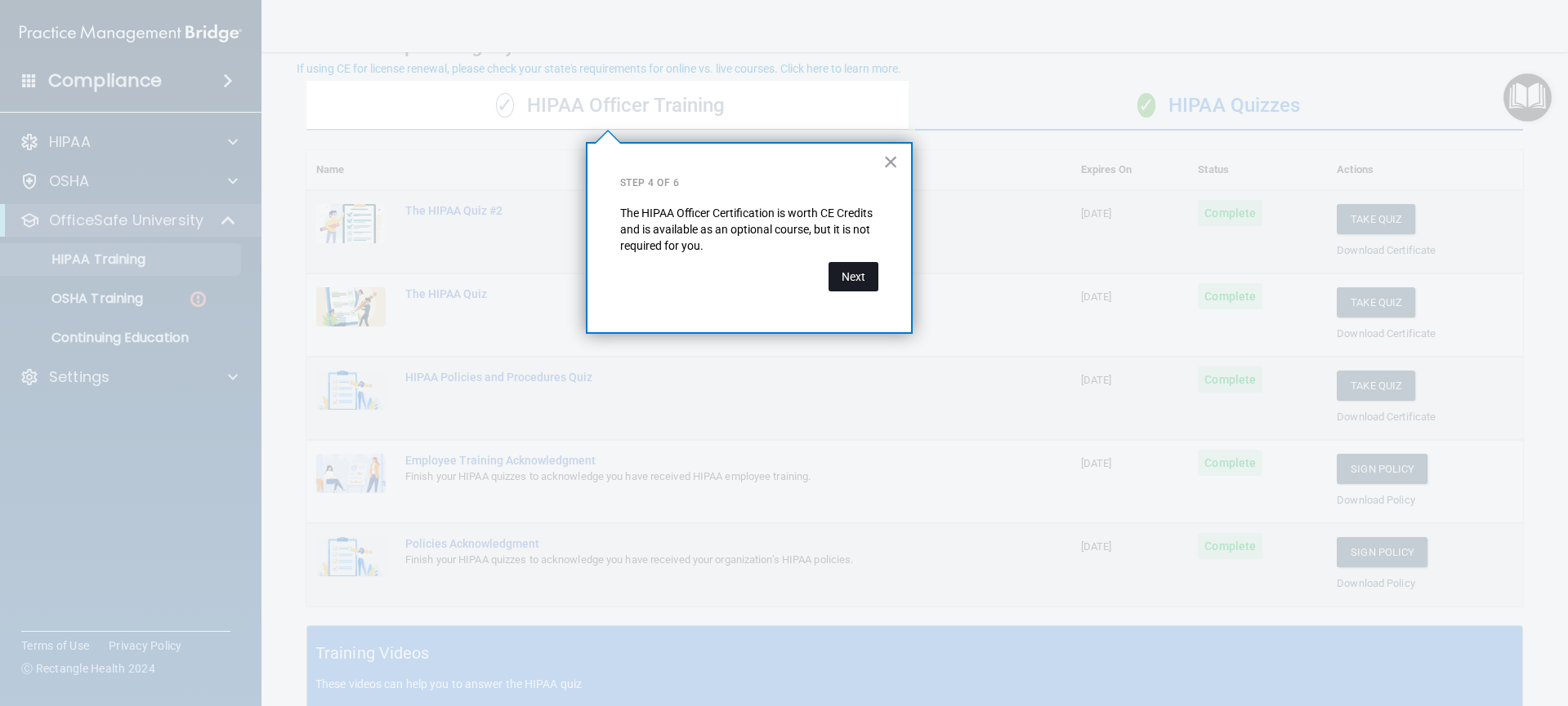
click at [854, 278] on button "Next" at bounding box center [854, 276] width 50 height 29
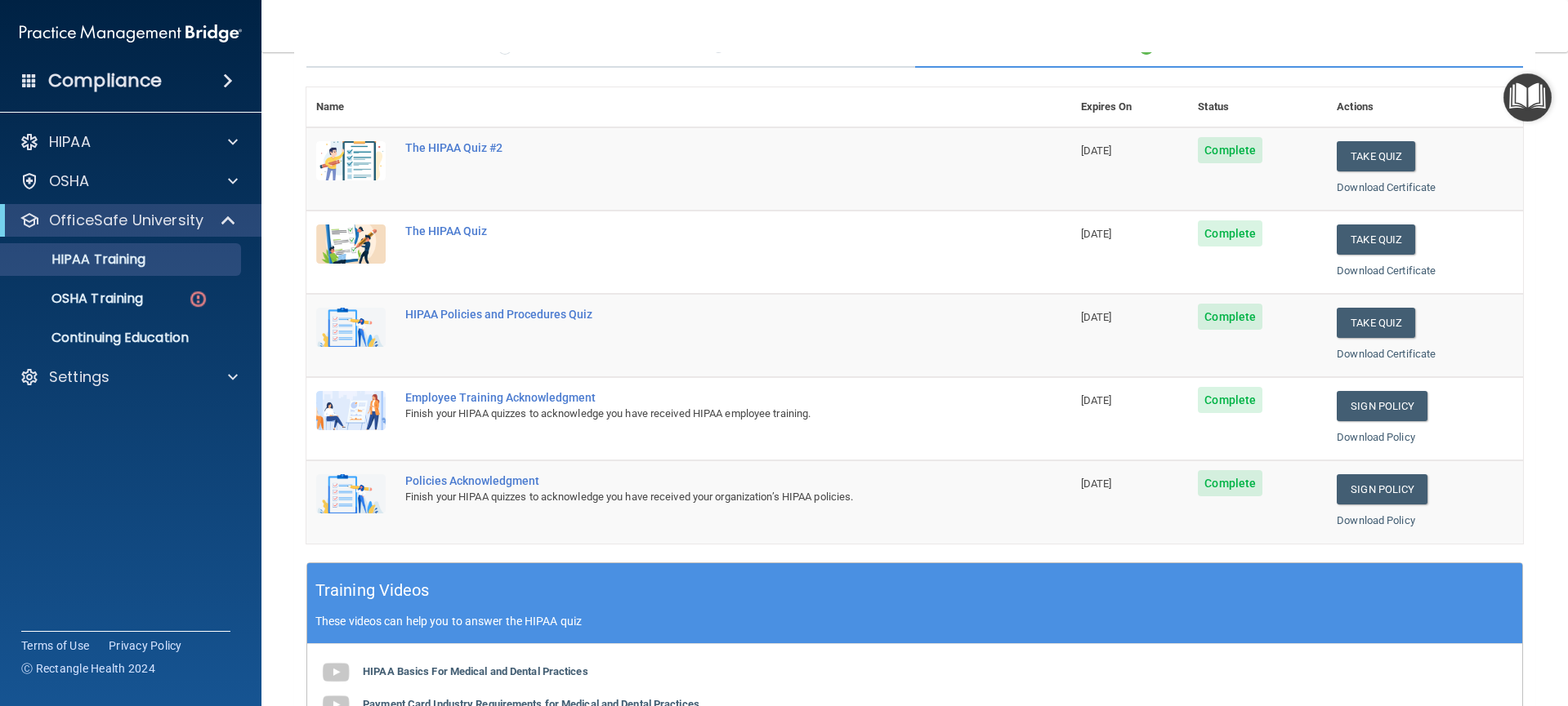
scroll to position [0, 0]
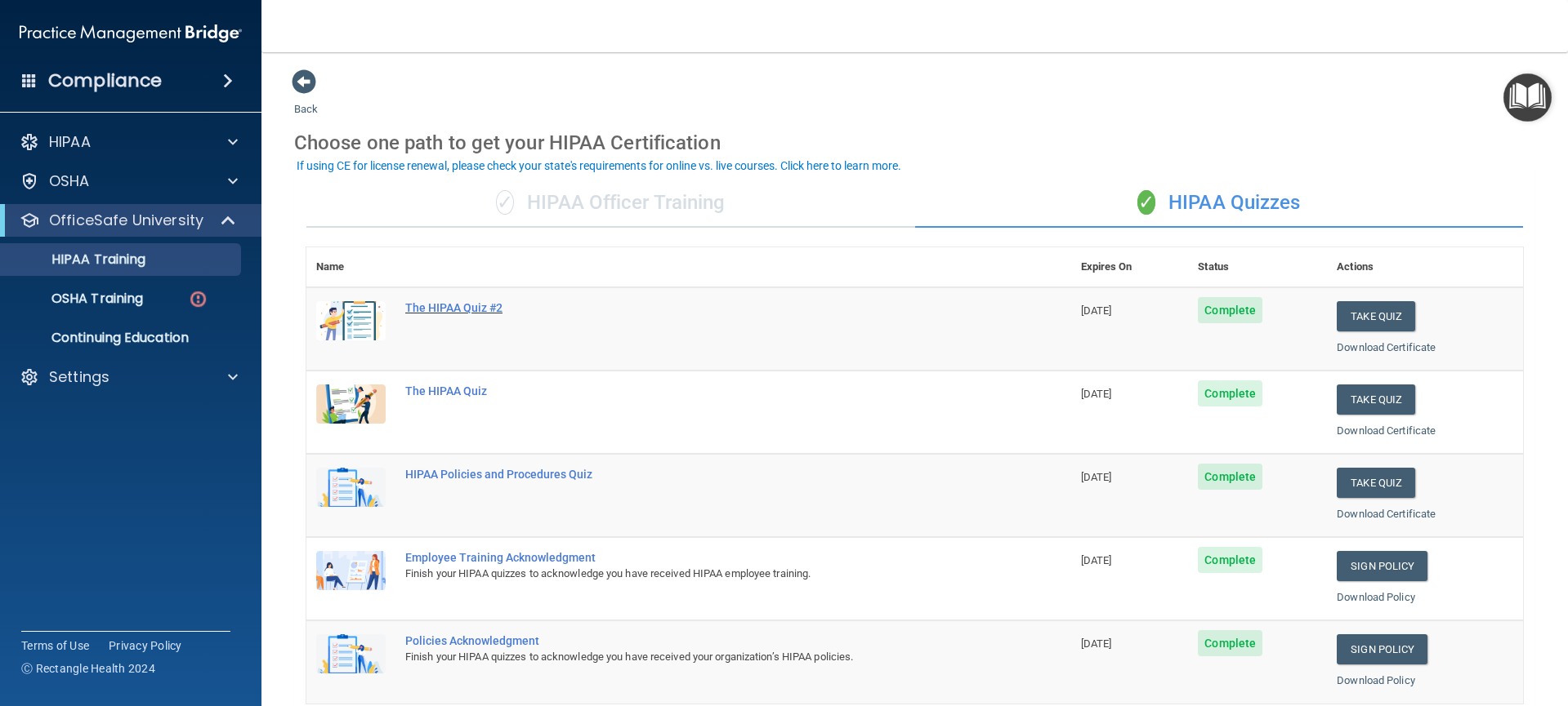
click at [460, 308] on div "The HIPAA Quiz #2" at bounding box center [697, 308] width 584 height 13
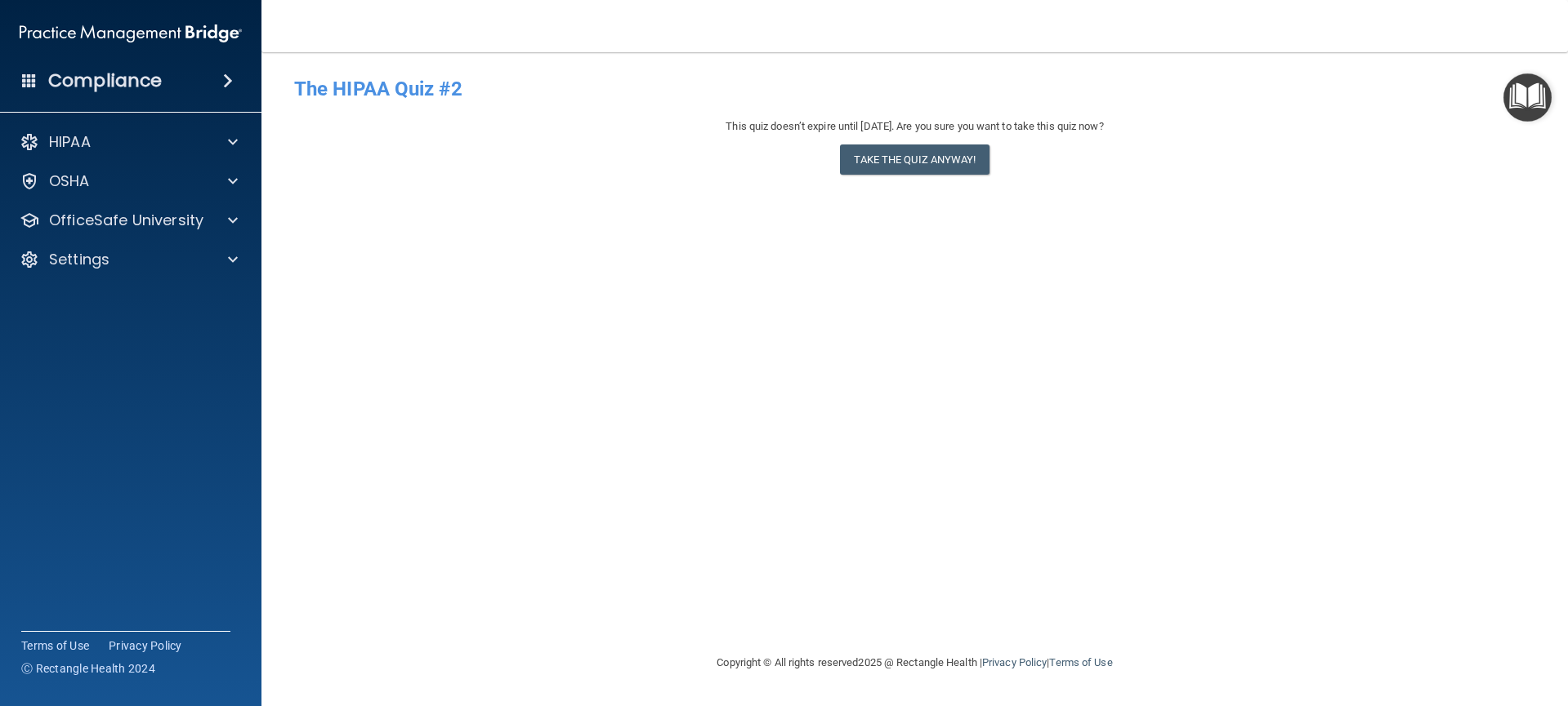
click at [1534, 101] on img "Open Resource Center" at bounding box center [1528, 97] width 48 height 48
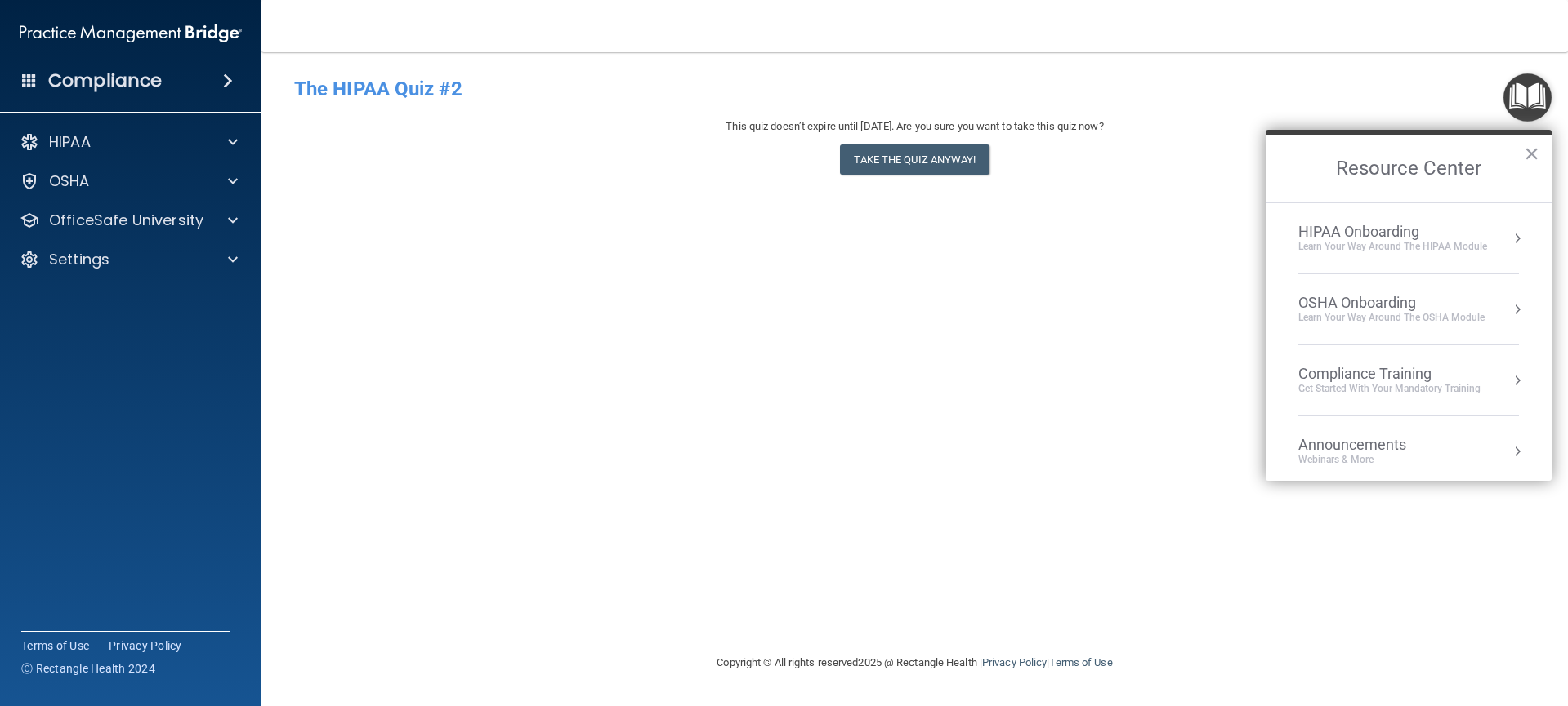
click at [1514, 235] on ol "HIPAA Onboarding Learn Your Way around the HIPAA module OSHA Onboarding Learn y…" at bounding box center [1408, 341] width 286 height 278
click at [1509, 238] on button "Resource Center" at bounding box center [1517, 238] width 16 height 16
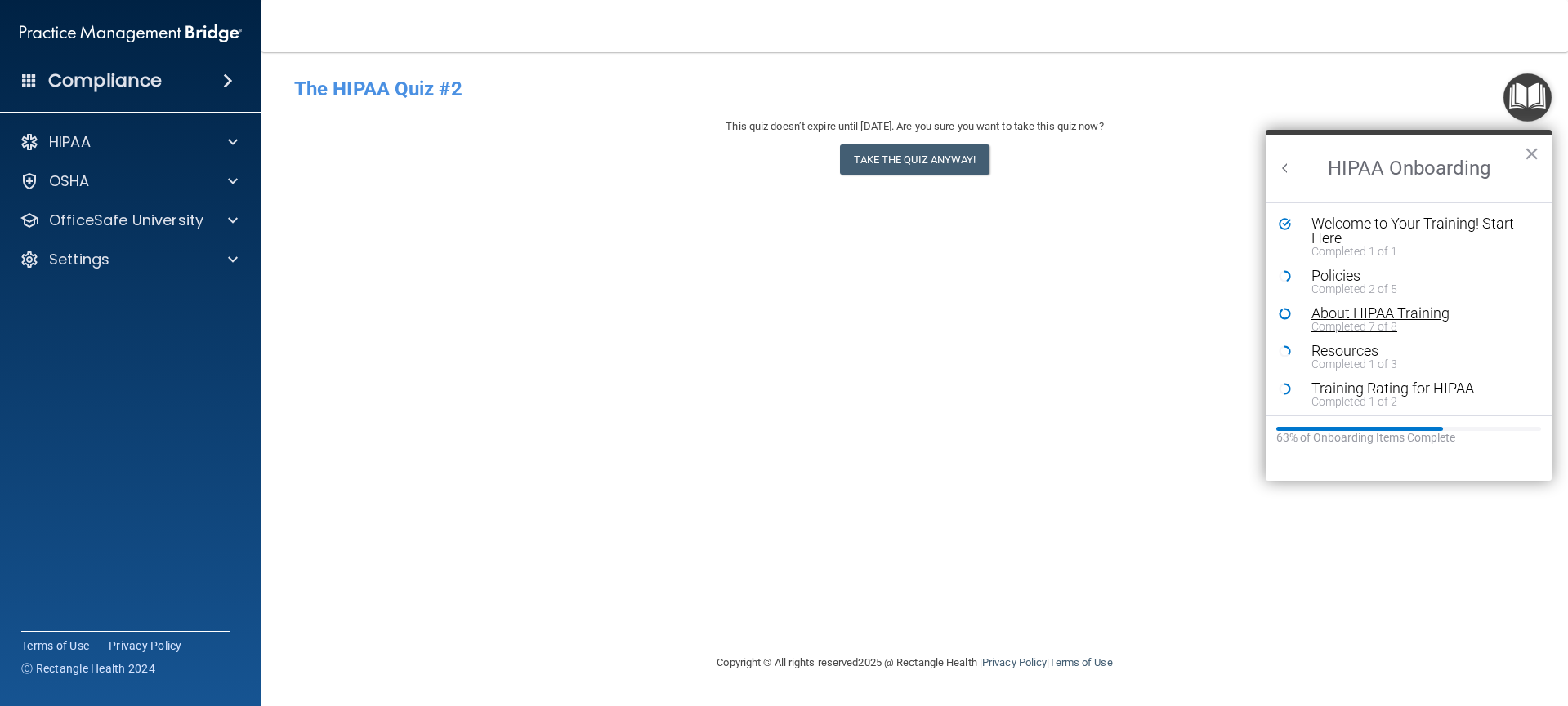
click at [1428, 308] on div "About HIPAA Training" at bounding box center [1415, 314] width 207 height 14
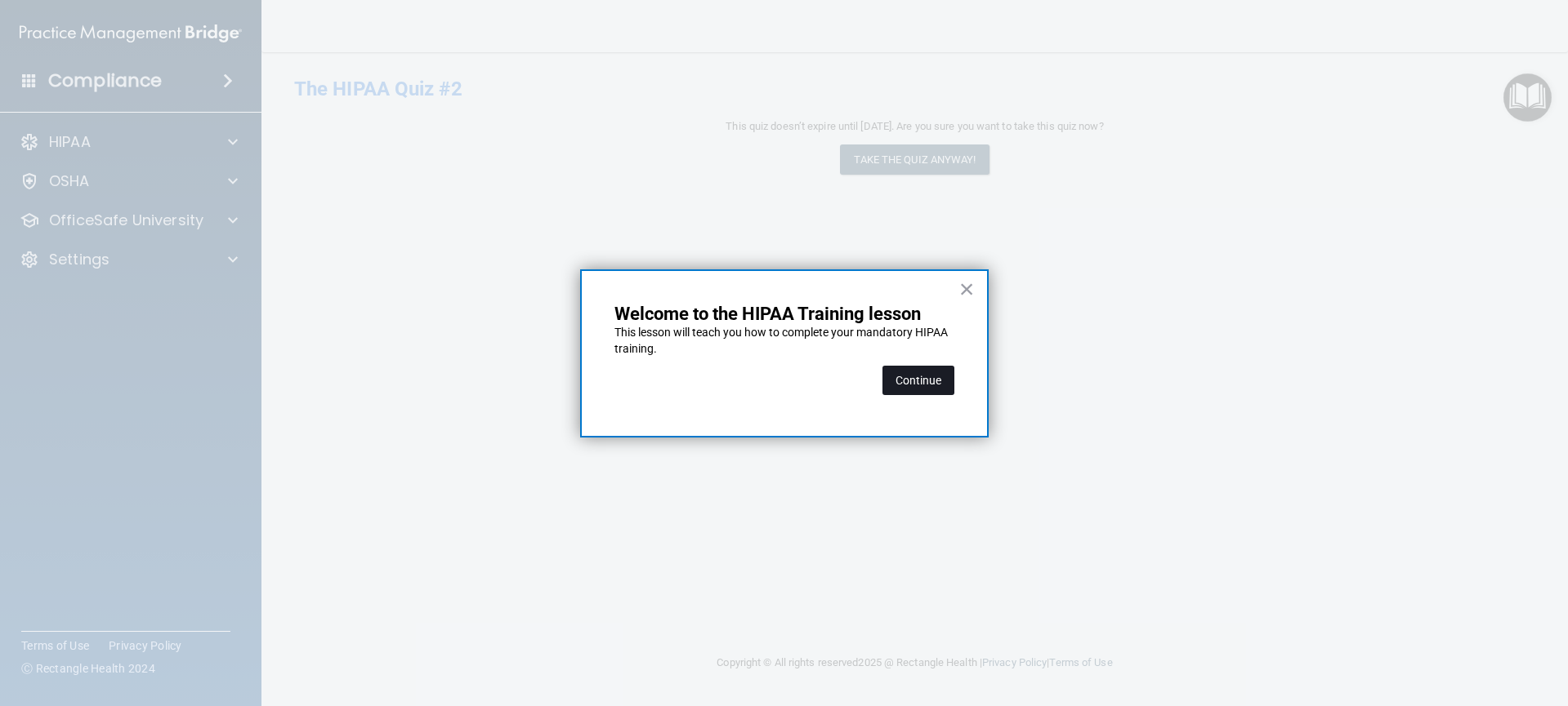
click at [938, 384] on button "Continue" at bounding box center [918, 380] width 72 height 29
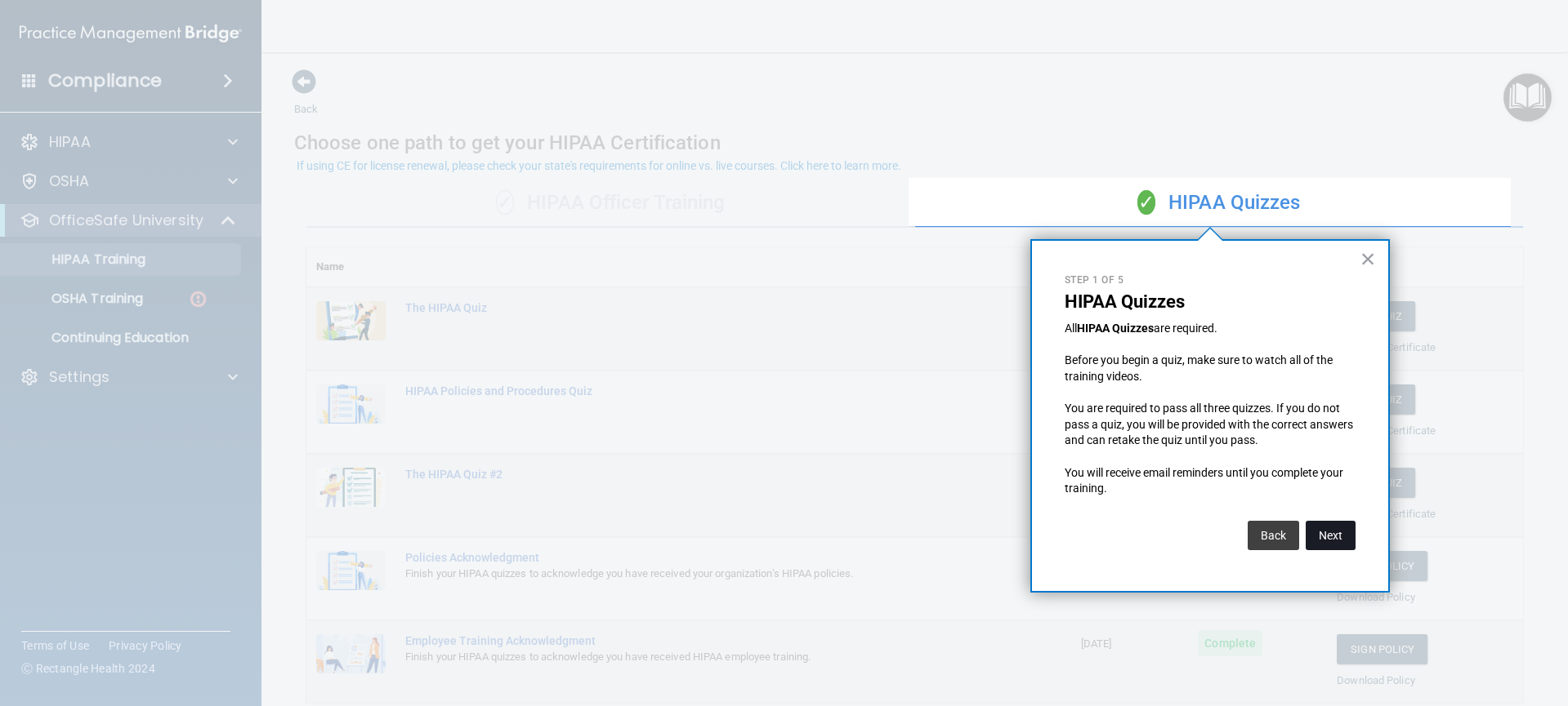
click at [1332, 529] on button "Next" at bounding box center [1331, 535] width 50 height 29
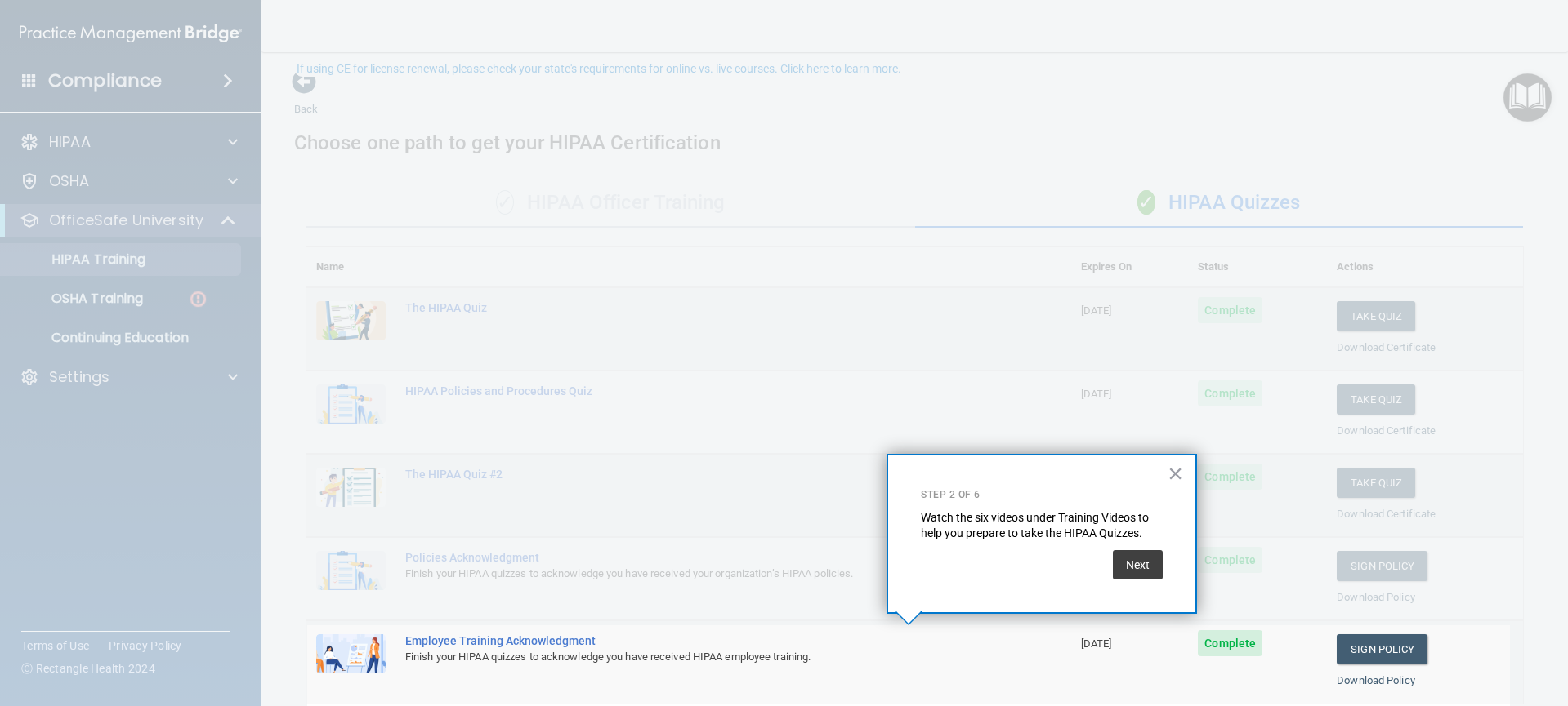
scroll to position [97, 0]
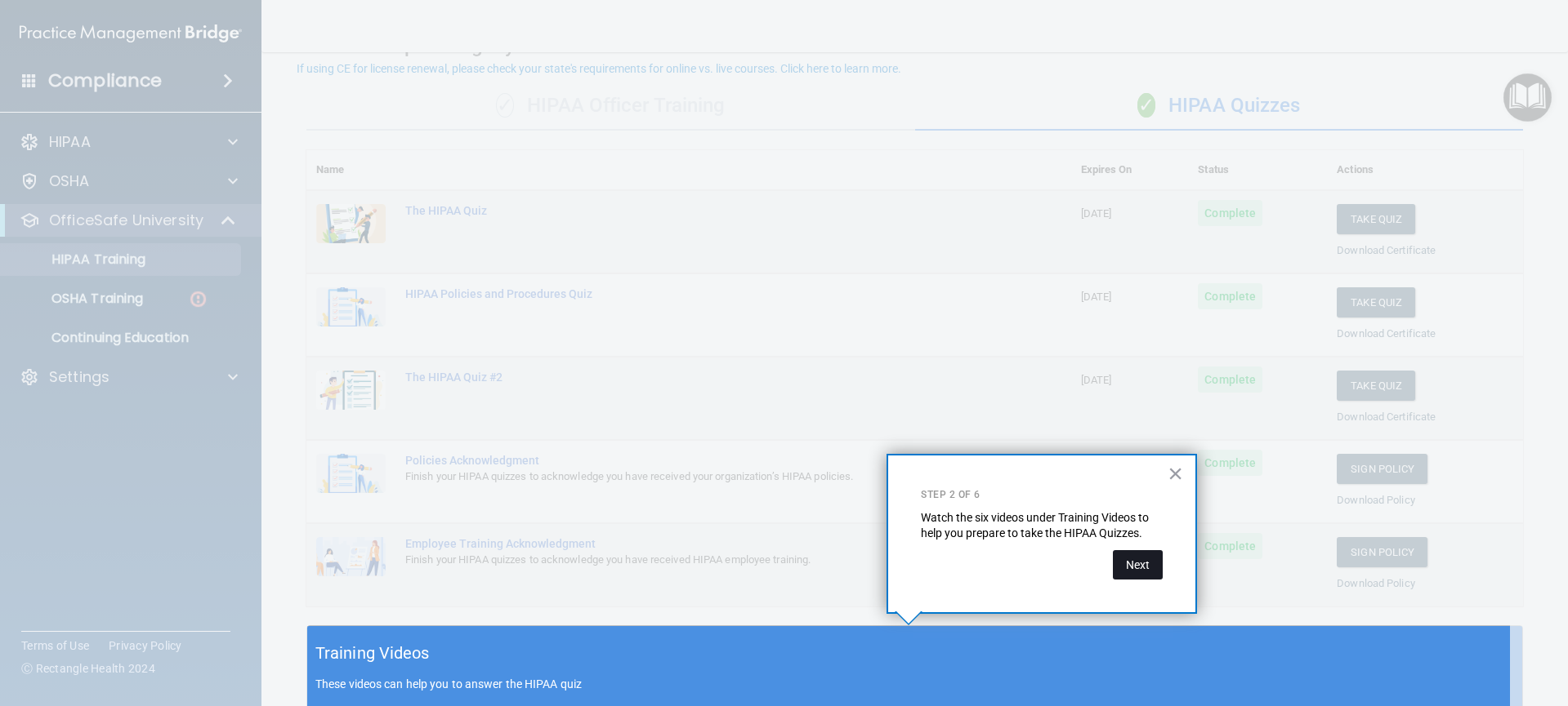
click at [1147, 569] on button "Next" at bounding box center [1138, 564] width 50 height 29
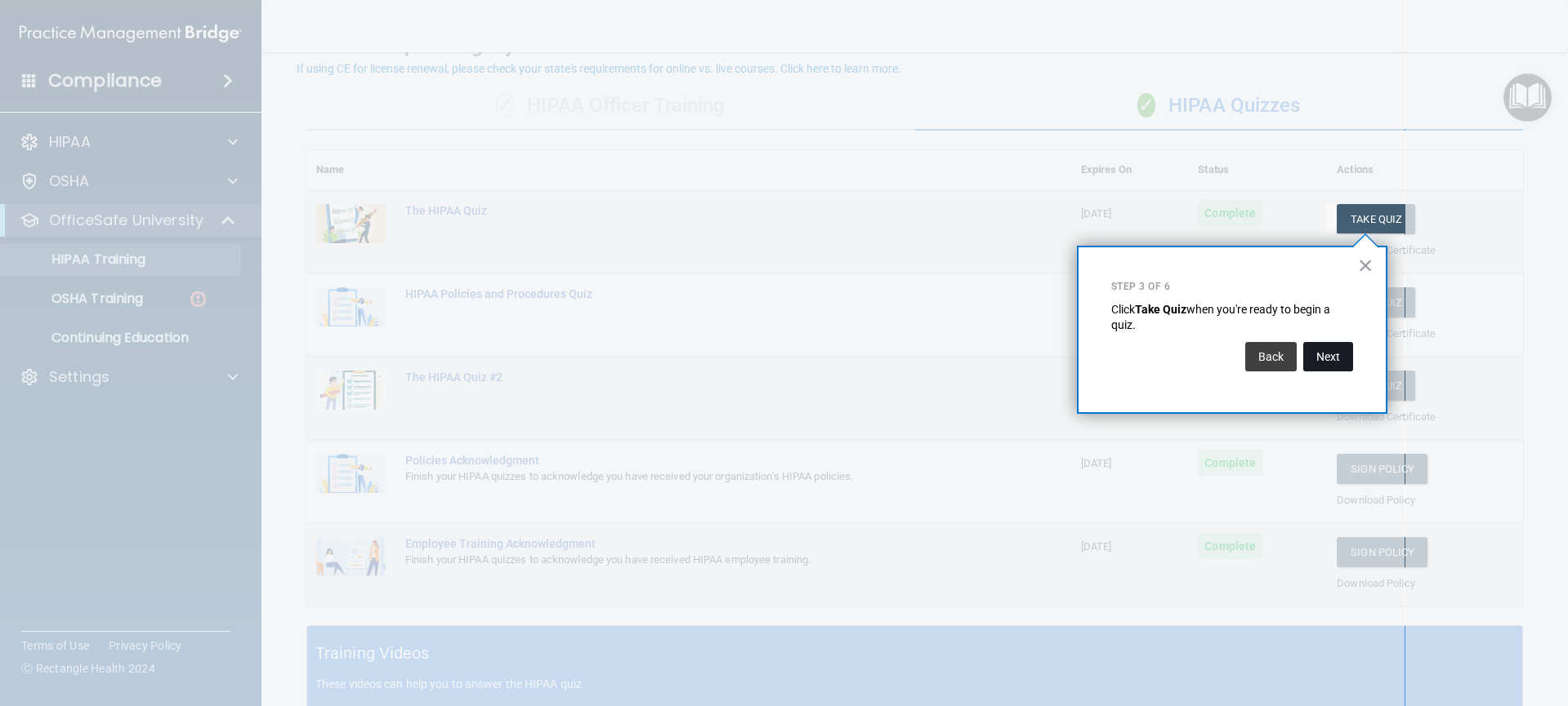
click at [1328, 356] on button "Next" at bounding box center [1328, 357] width 50 height 29
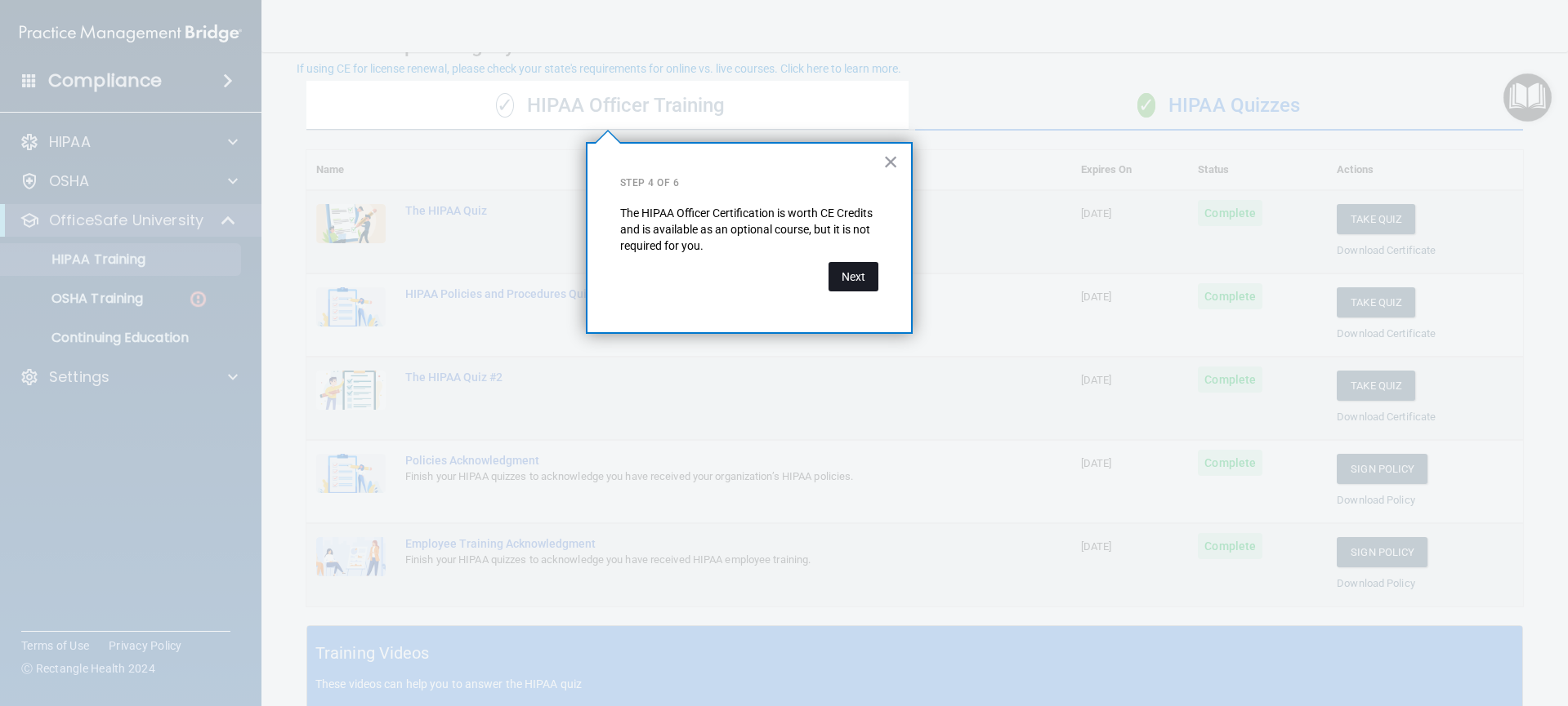
click at [848, 279] on button "Next" at bounding box center [854, 276] width 50 height 29
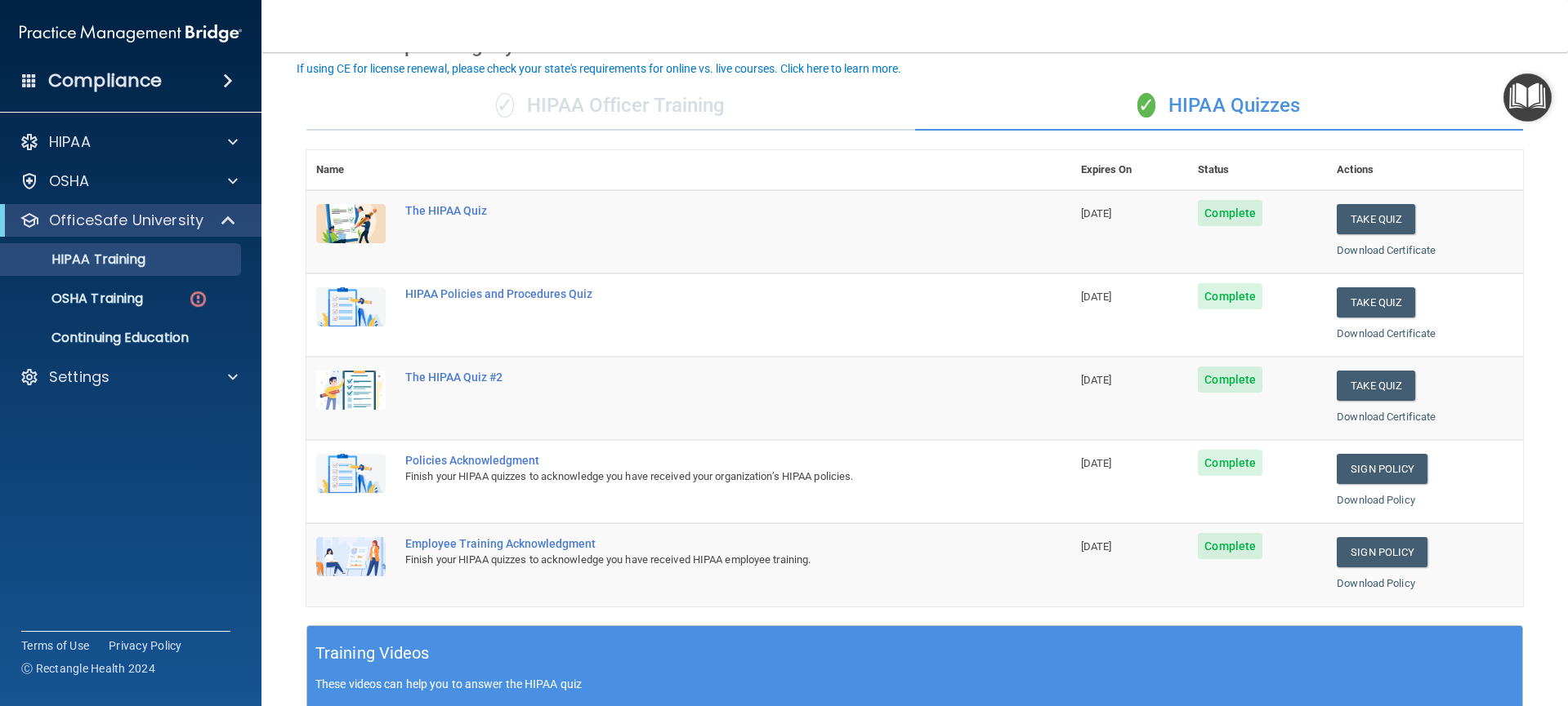
click at [625, 111] on div "✓ HIPAA Officer Training" at bounding box center [611, 106] width 608 height 49
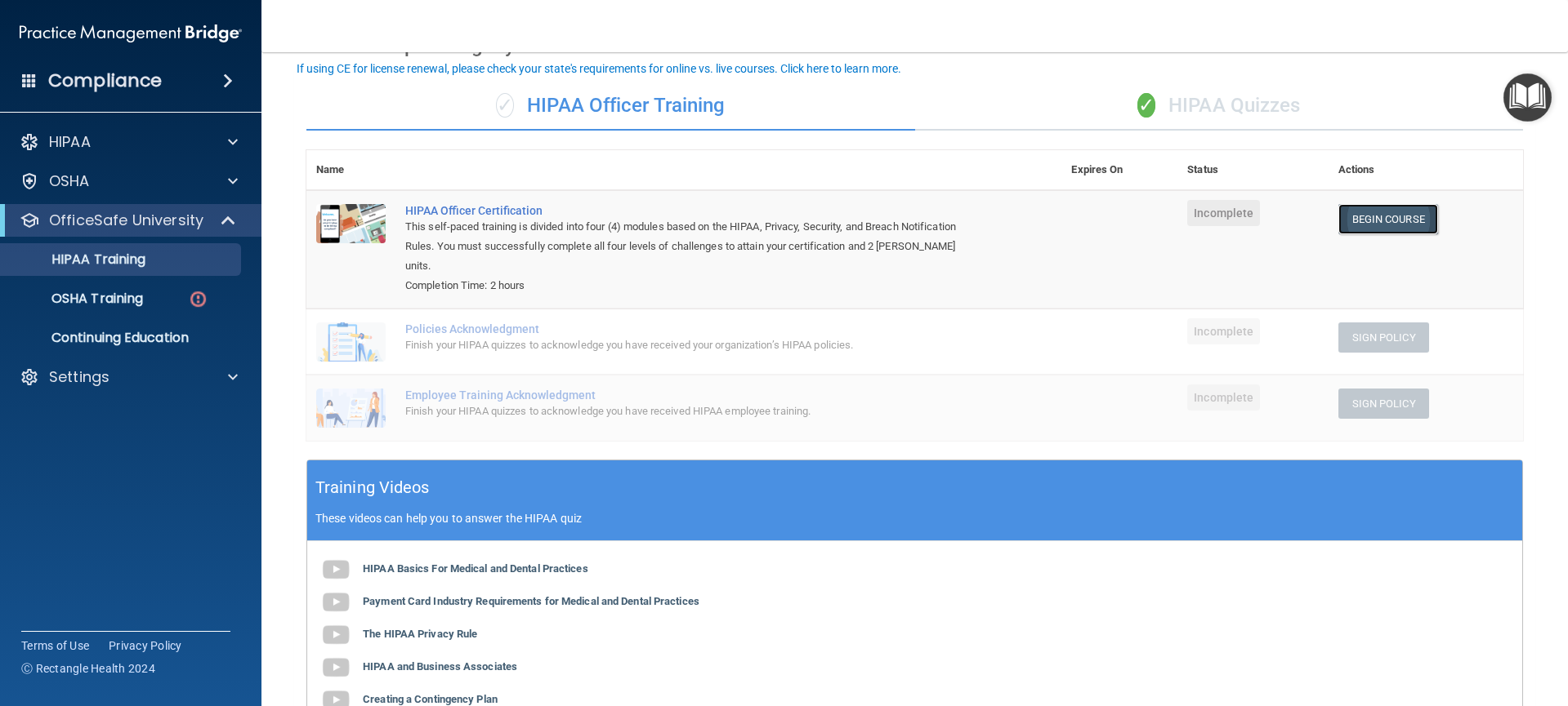
click at [1358, 221] on link "Begin Course" at bounding box center [1389, 219] width 100 height 30
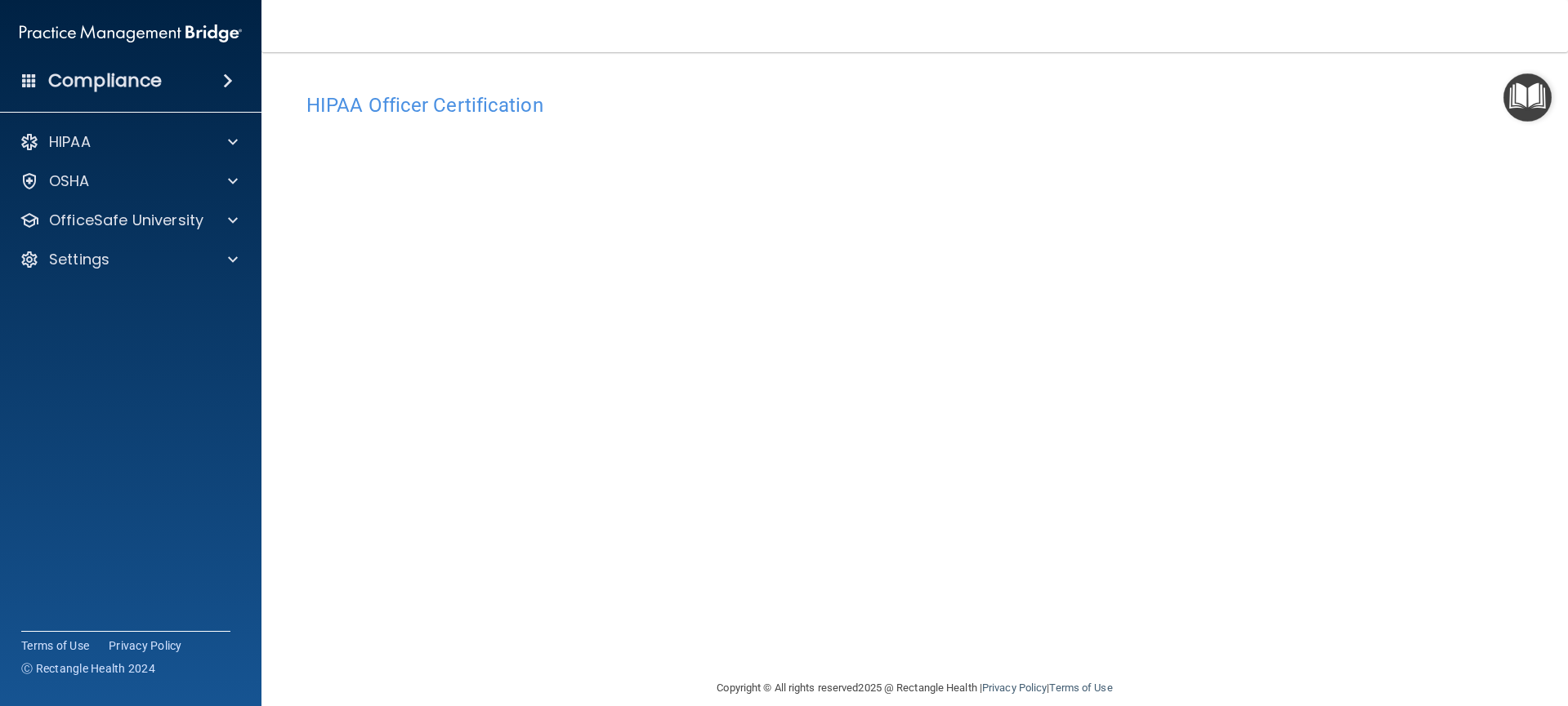
scroll to position [21, 0]
